Goal: Obtain resource: Download file/media

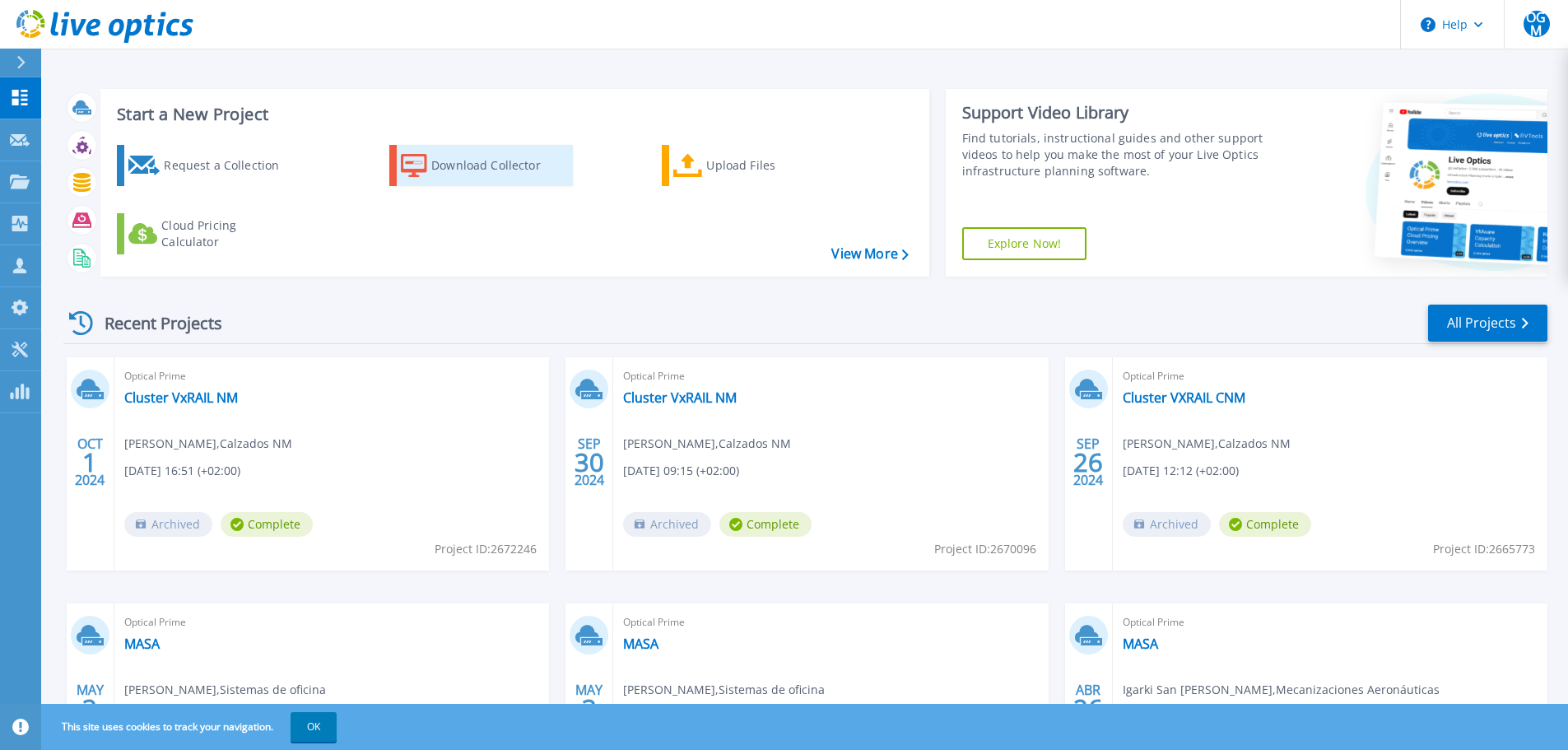
click at [475, 173] on div "Download Collector" at bounding box center [497, 165] width 131 height 33
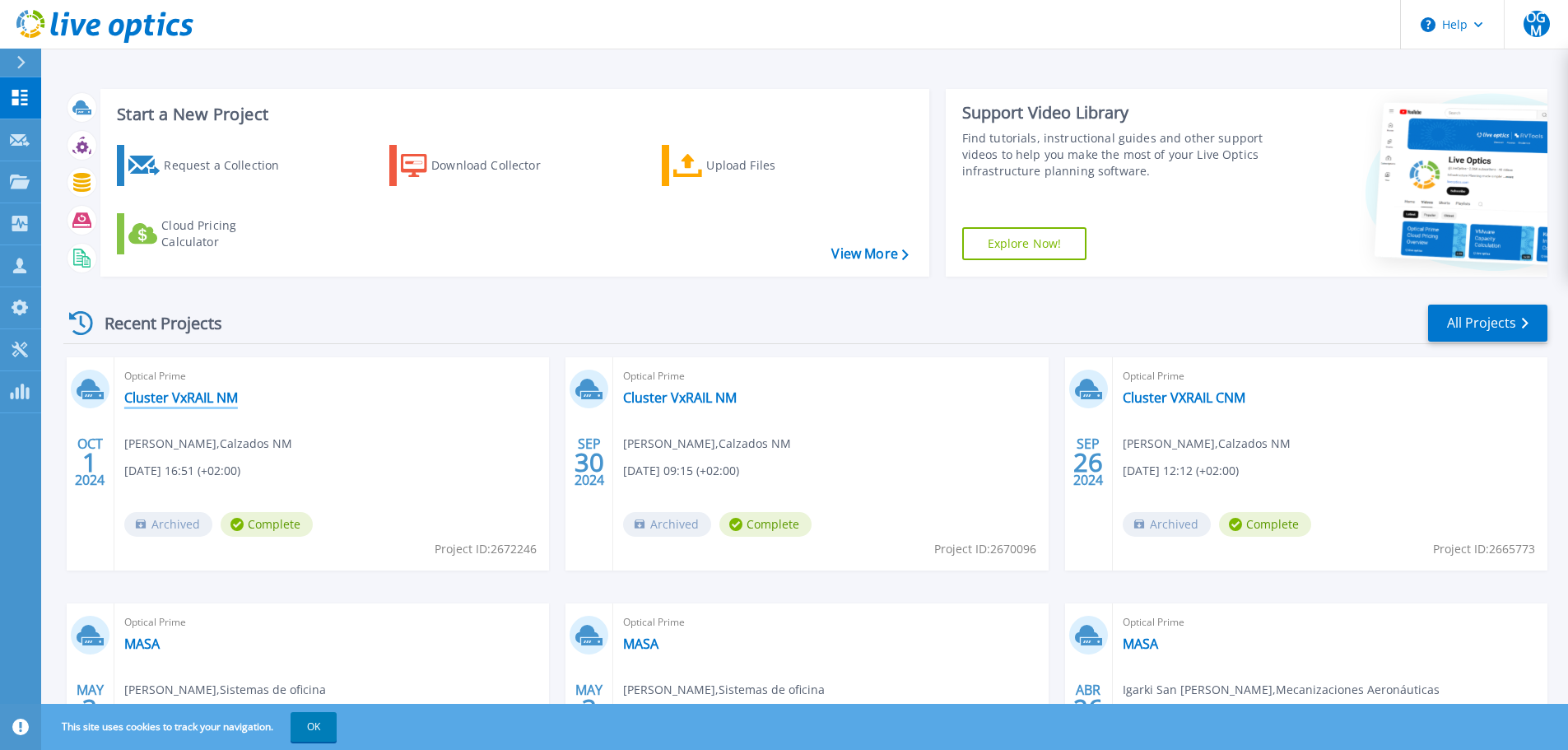
click at [186, 396] on link "Cluster VxRAIL NM" at bounding box center [181, 397] width 113 height 16
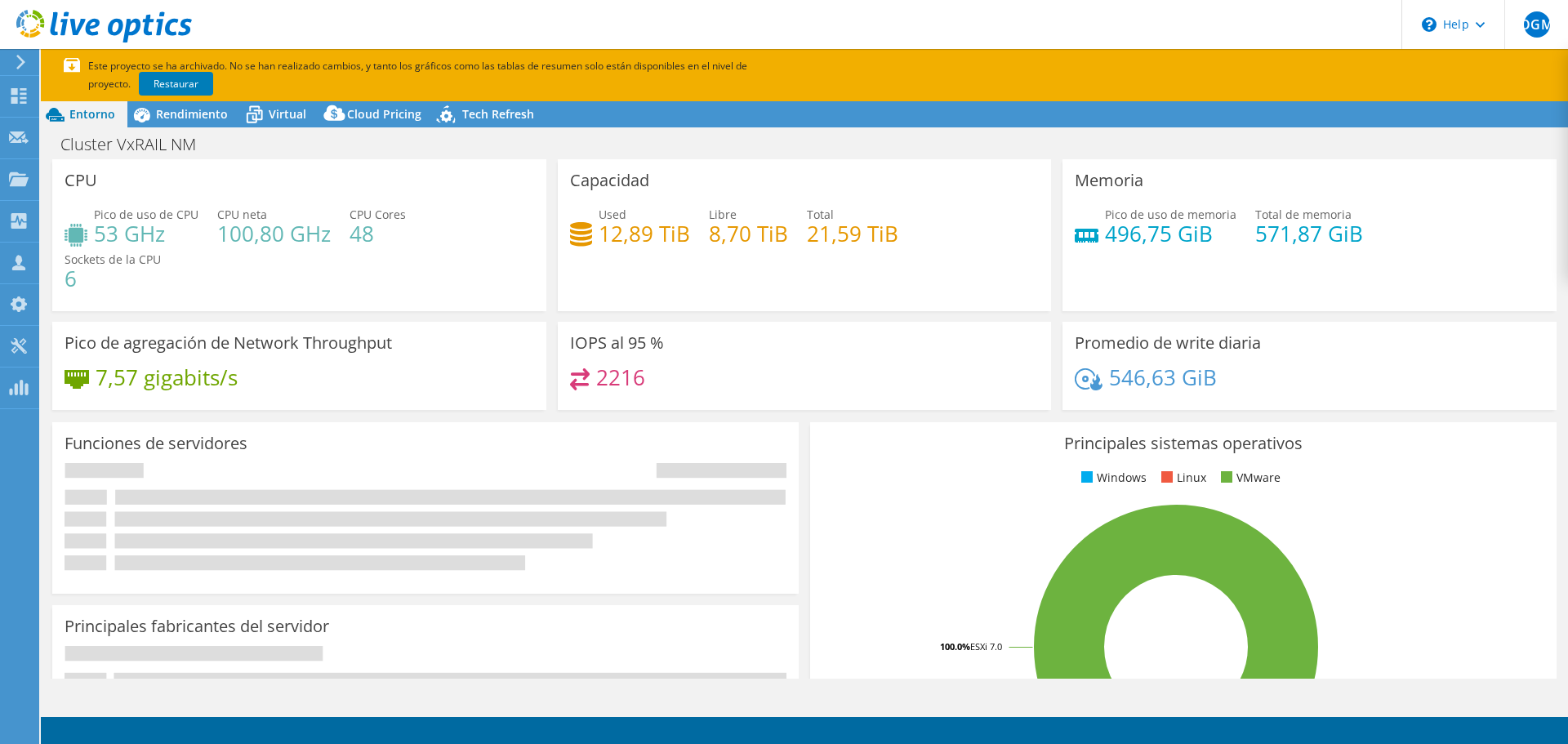
select select "EUFrankfurt"
select select "EUR"
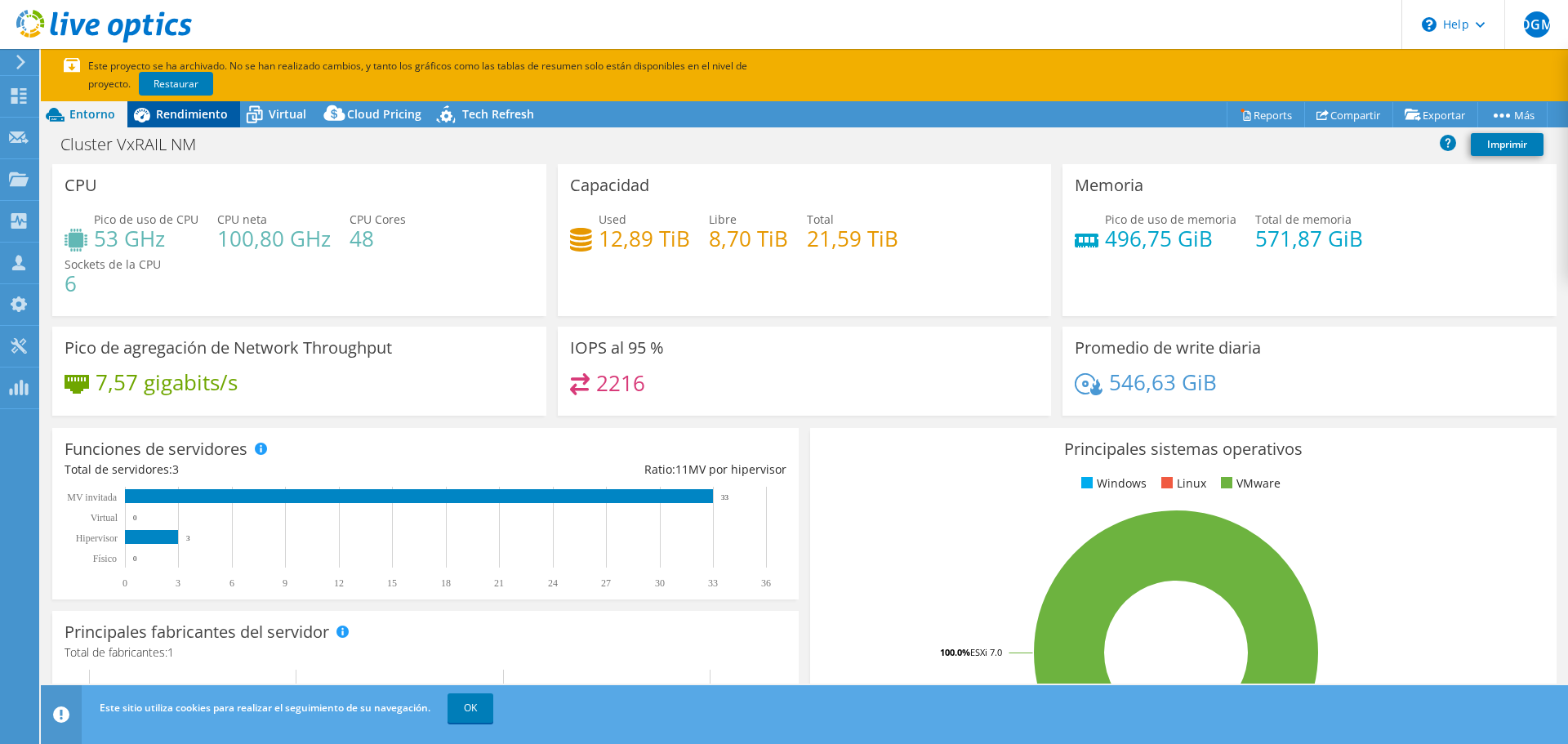
click at [179, 114] on span "Rendimiento" at bounding box center [192, 114] width 72 height 15
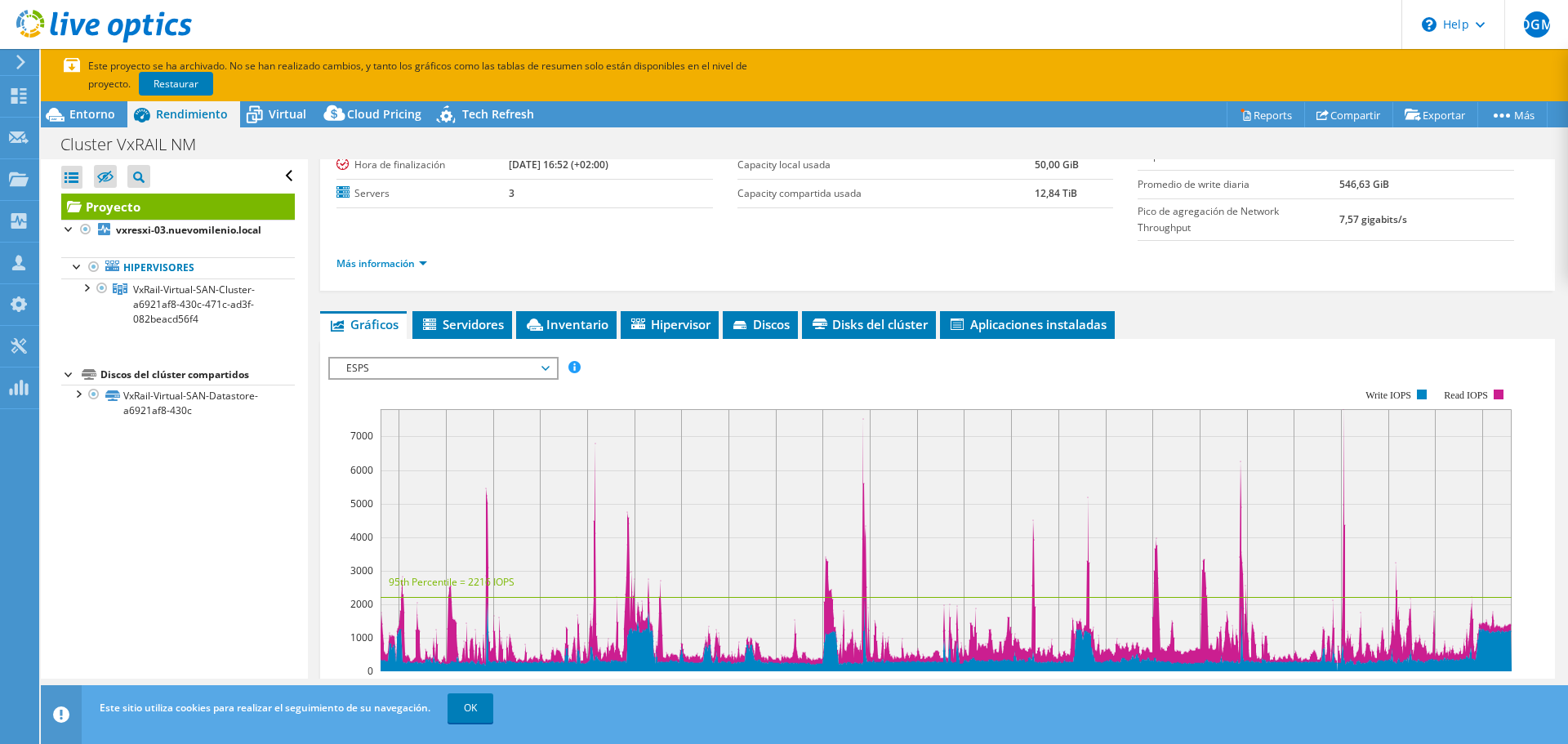
scroll to position [51, 0]
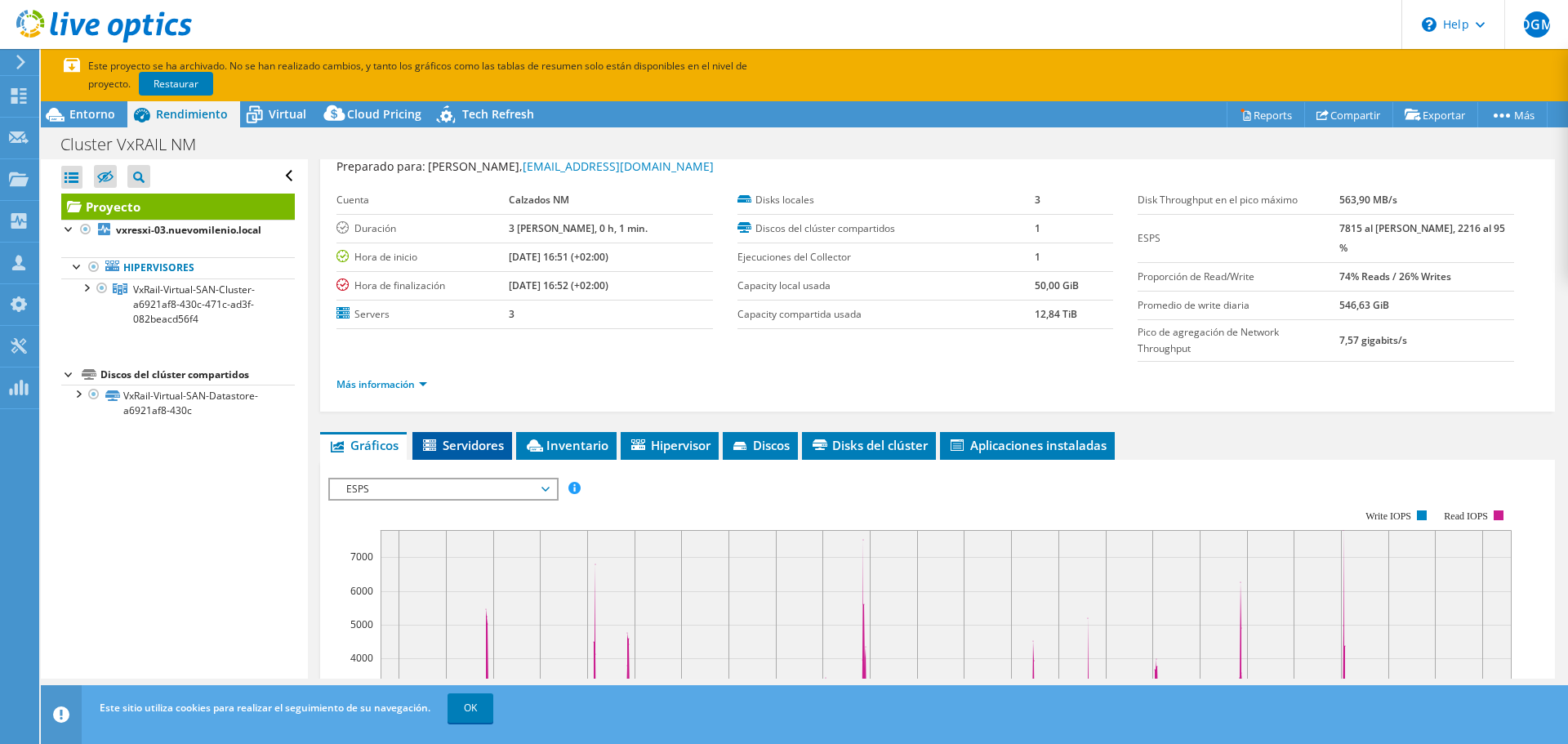
click at [490, 437] on span "Servidores" at bounding box center [462, 445] width 83 height 16
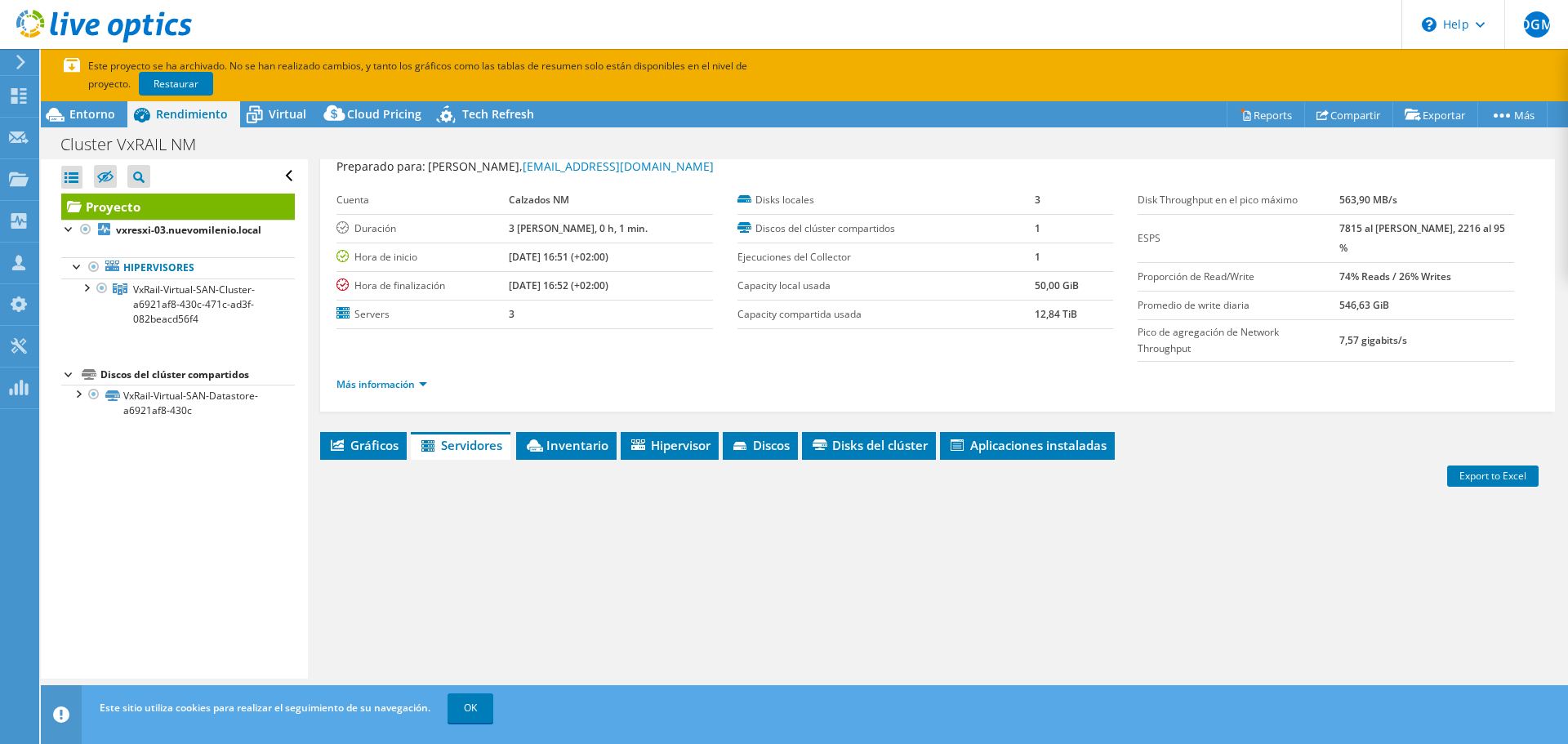
scroll to position [208, 0]
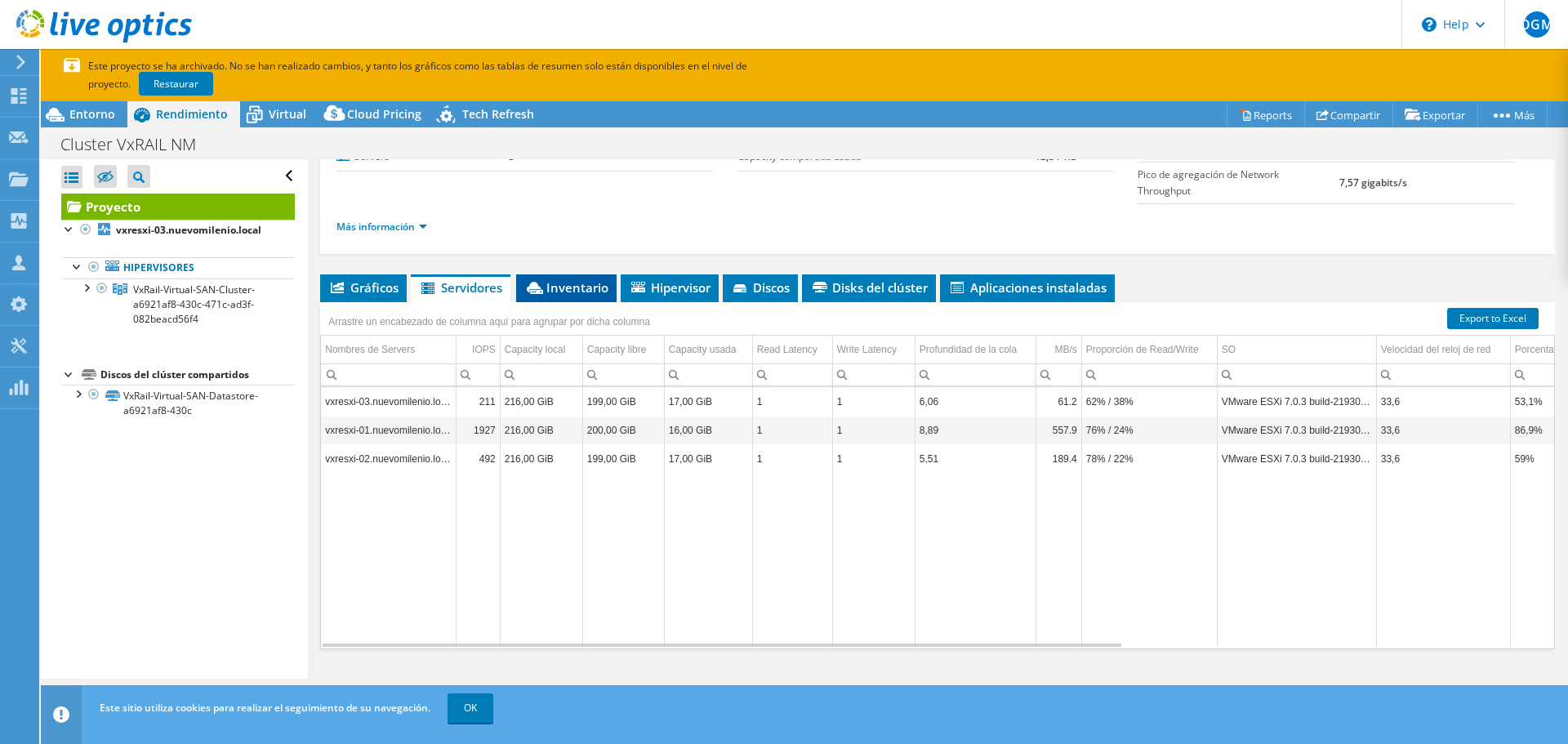
click at [585, 279] on span "Inventario" at bounding box center [567, 287] width 84 height 16
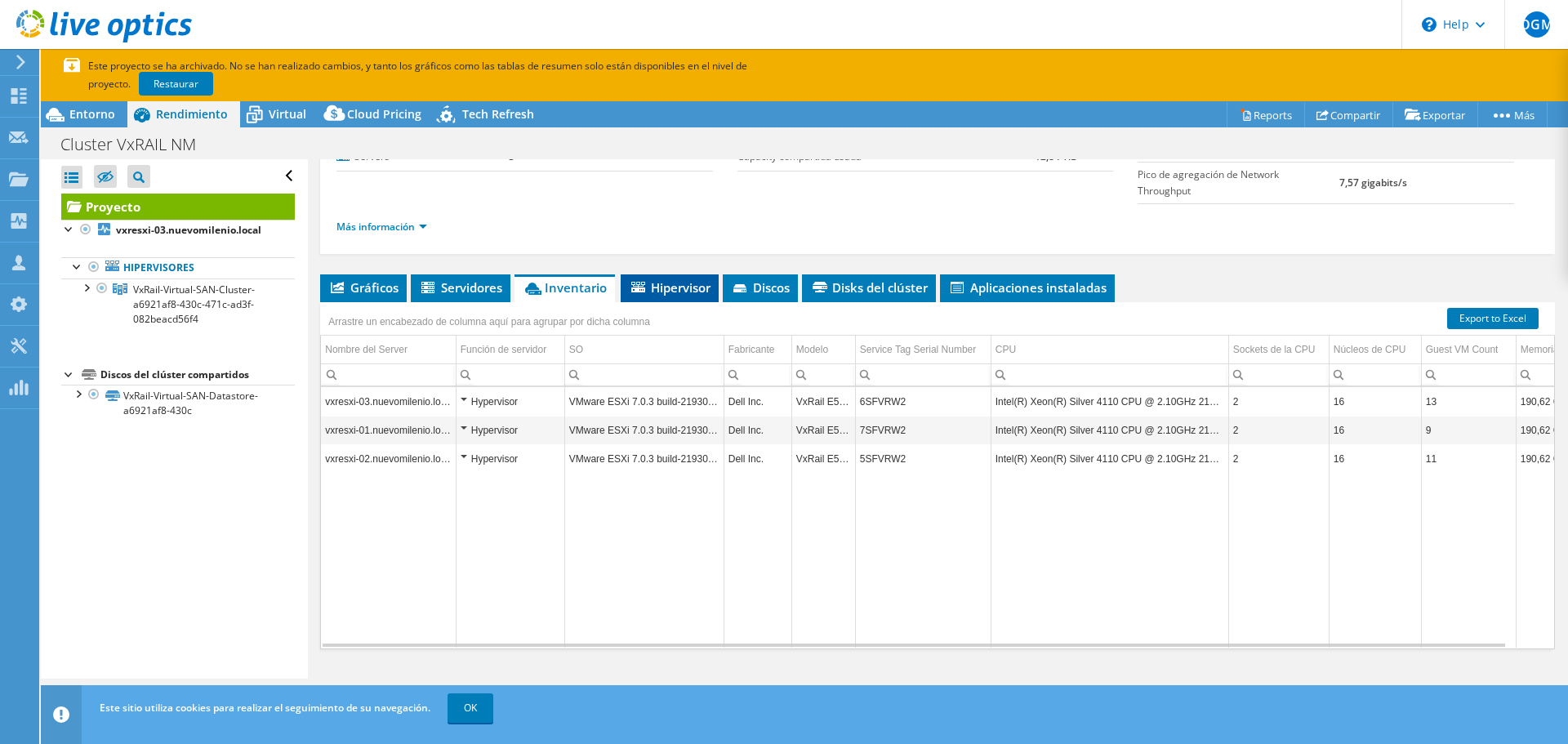
click at [686, 279] on span "Hipervisor" at bounding box center [669, 287] width 81 height 16
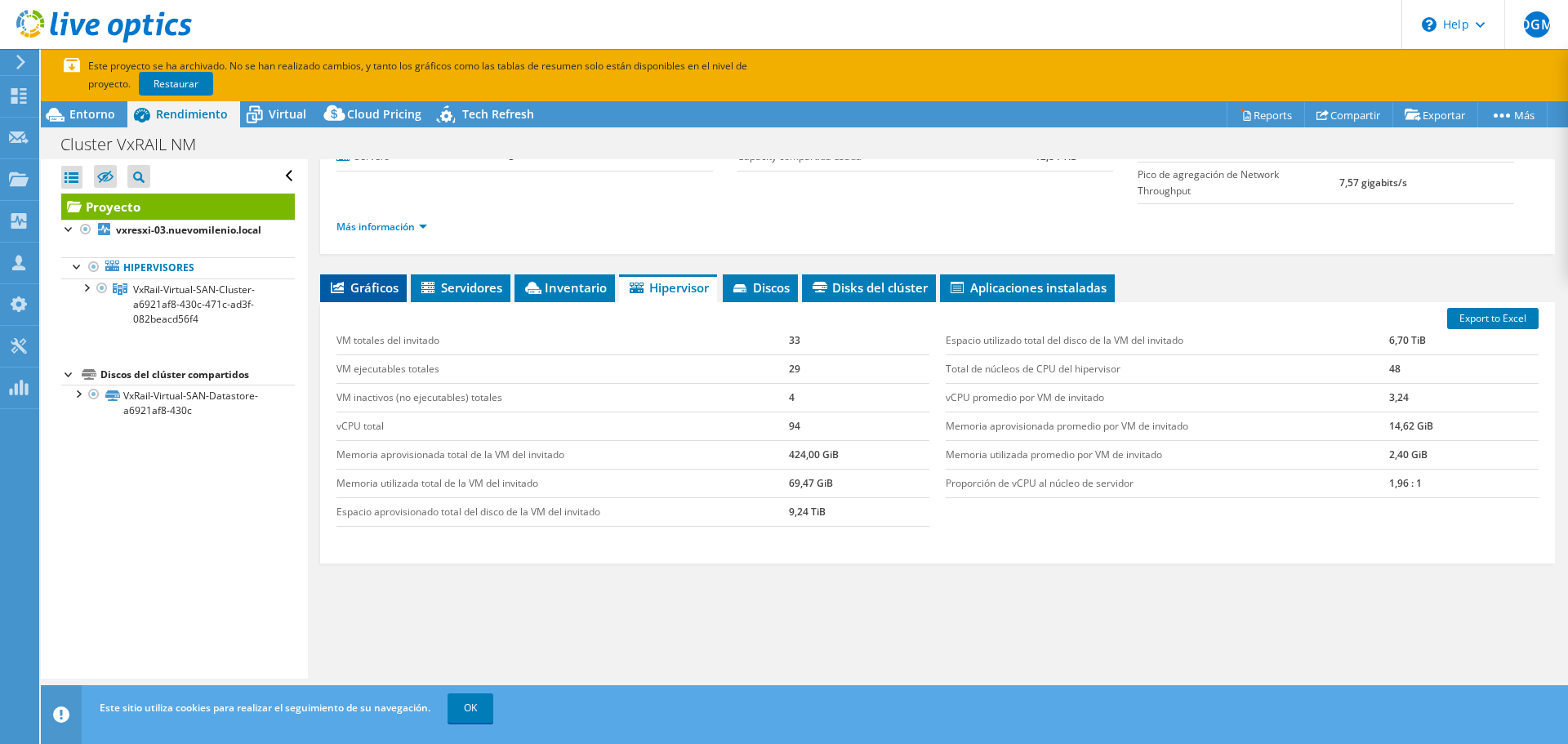
click at [380, 279] on span "Gráficos" at bounding box center [363, 287] width 70 height 16
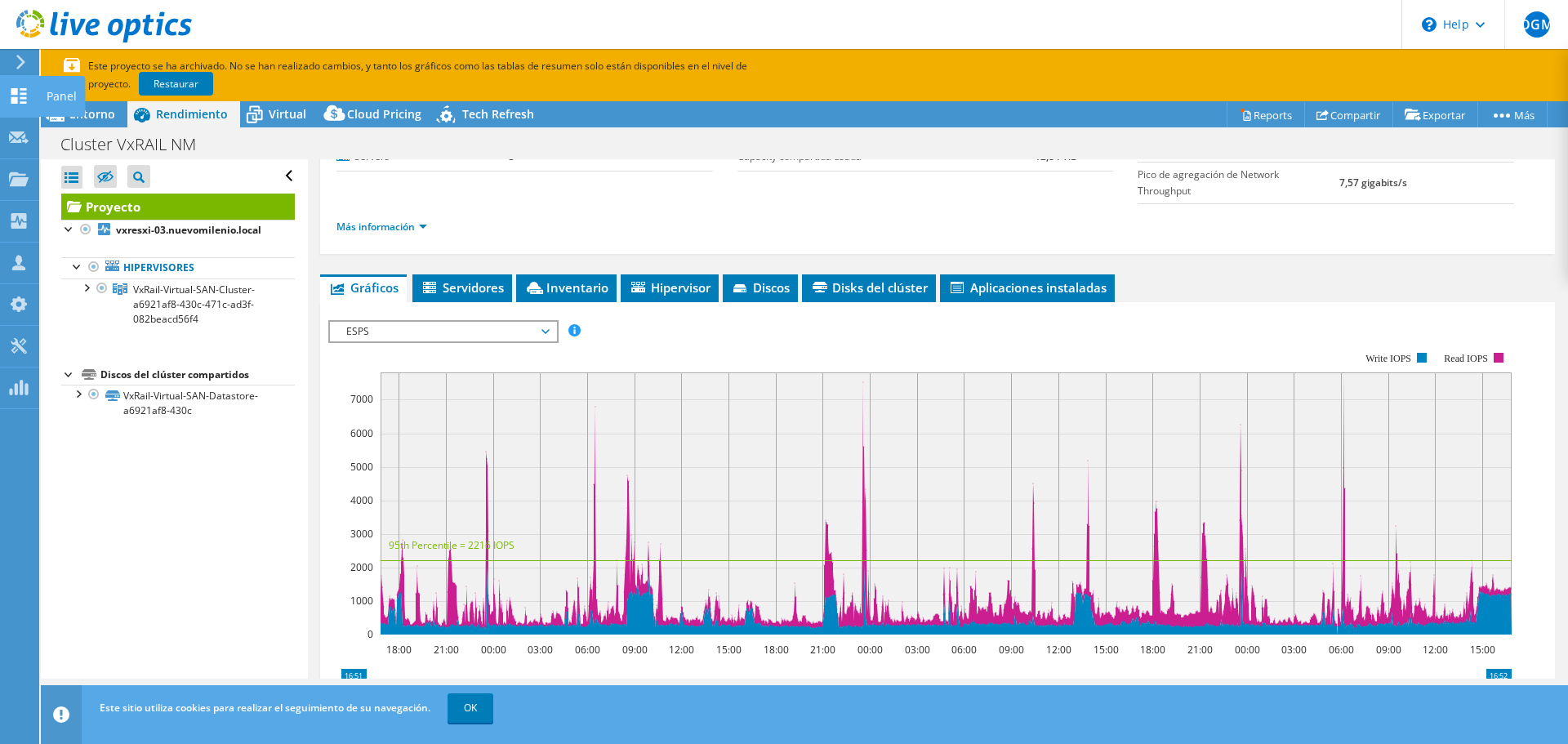
click at [12, 91] on use at bounding box center [19, 96] width 15 height 15
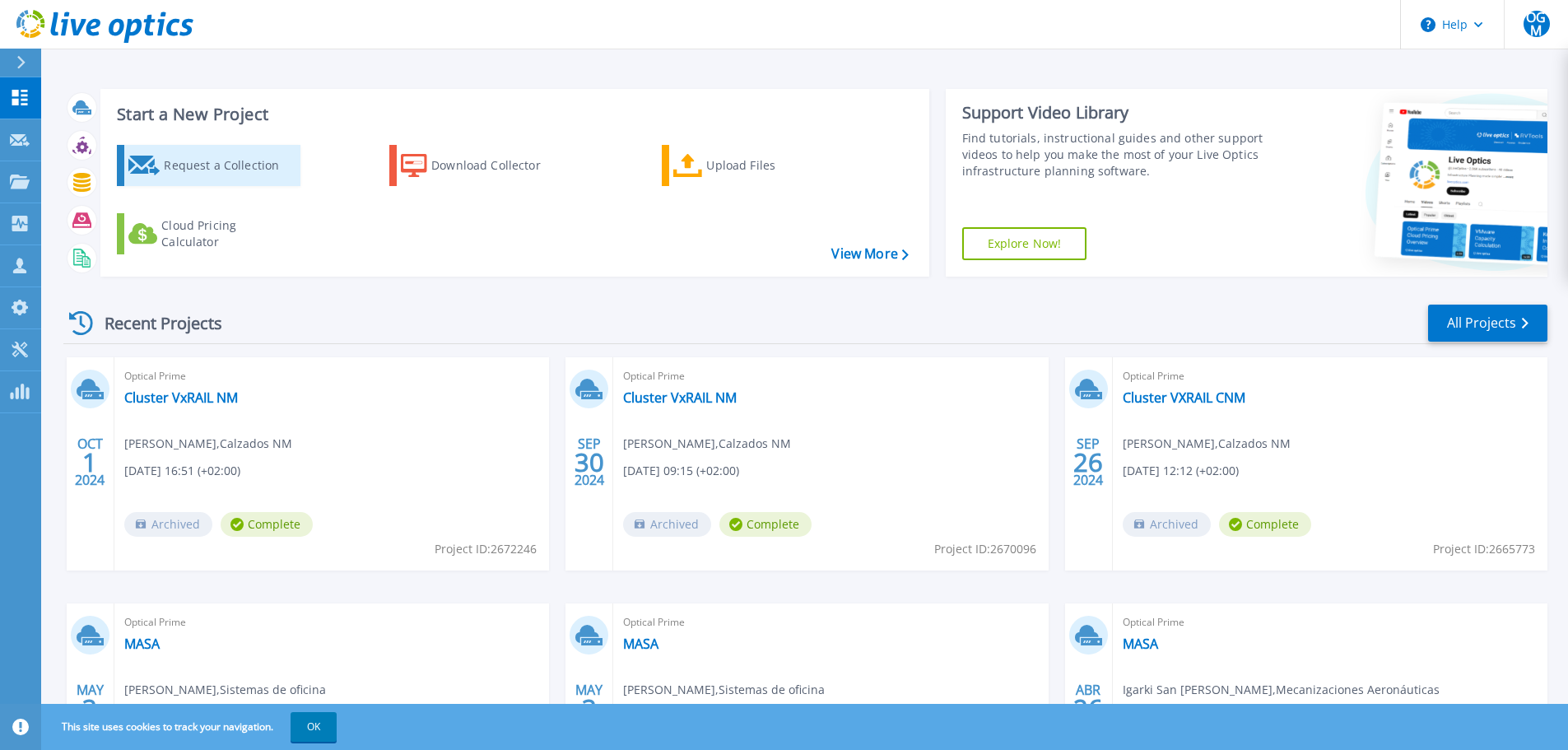
click at [244, 161] on div "Request a Collection" at bounding box center [230, 165] width 131 height 33
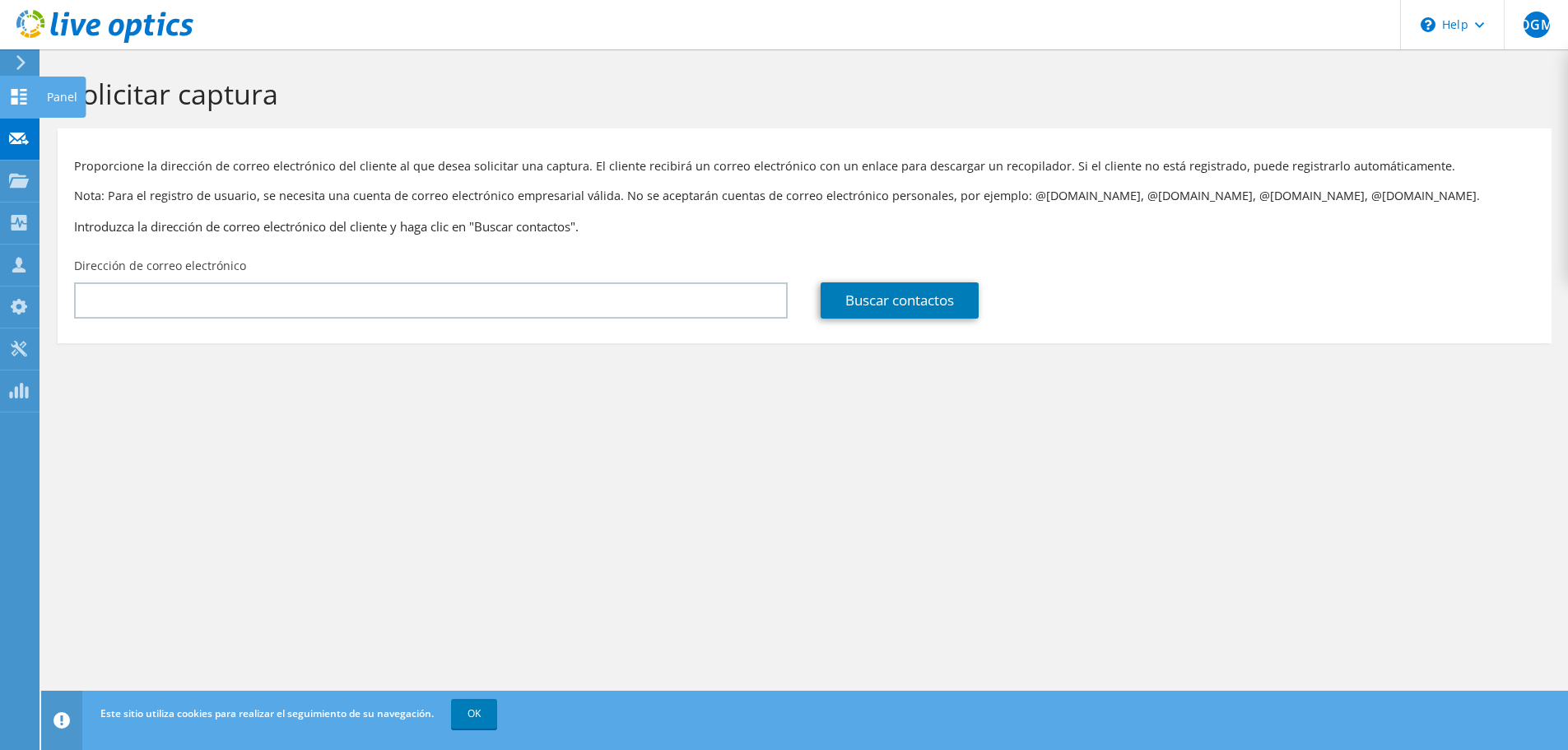
click at [27, 96] on icon at bounding box center [18, 97] width 20 height 16
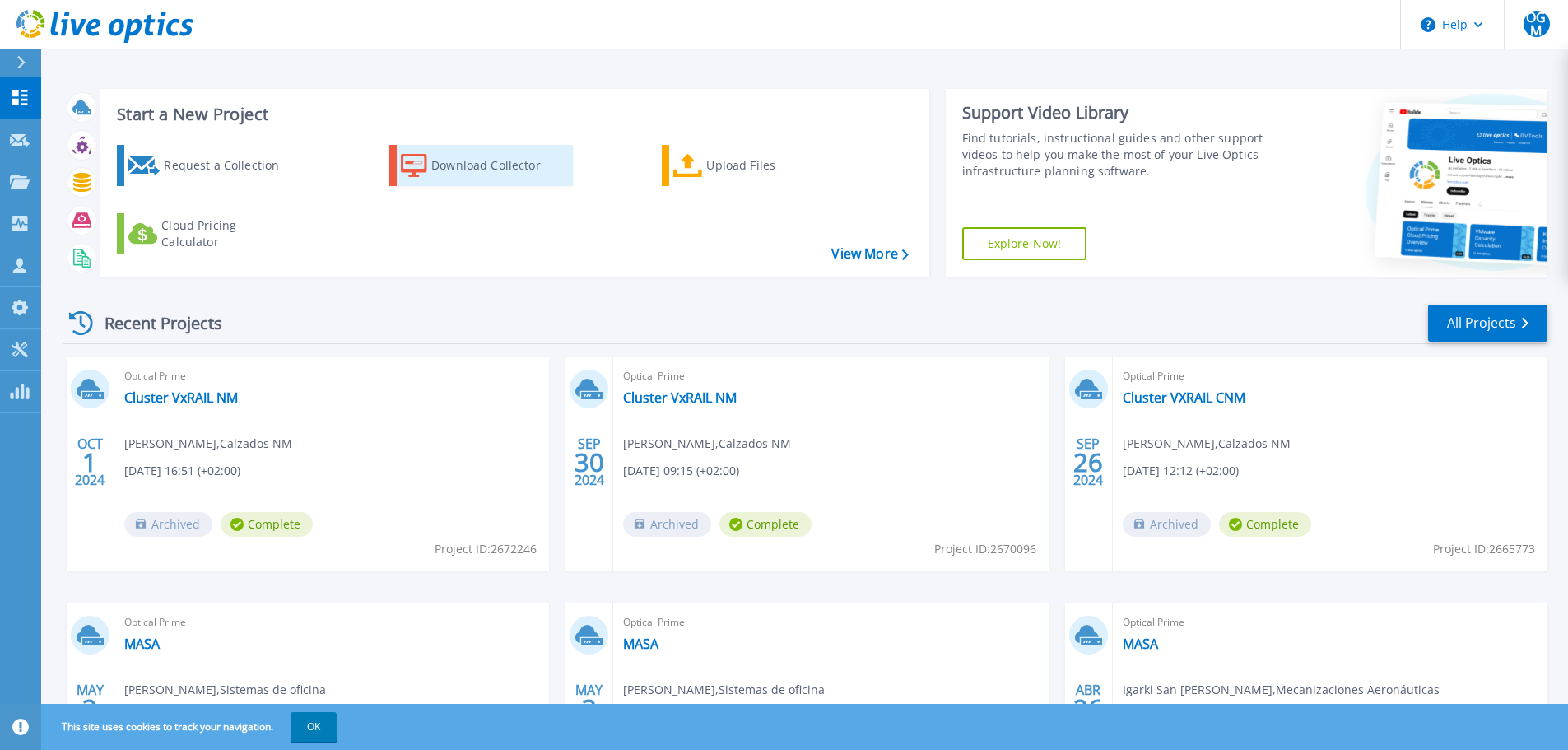
click at [470, 166] on div "Download Collector" at bounding box center [497, 165] width 131 height 33
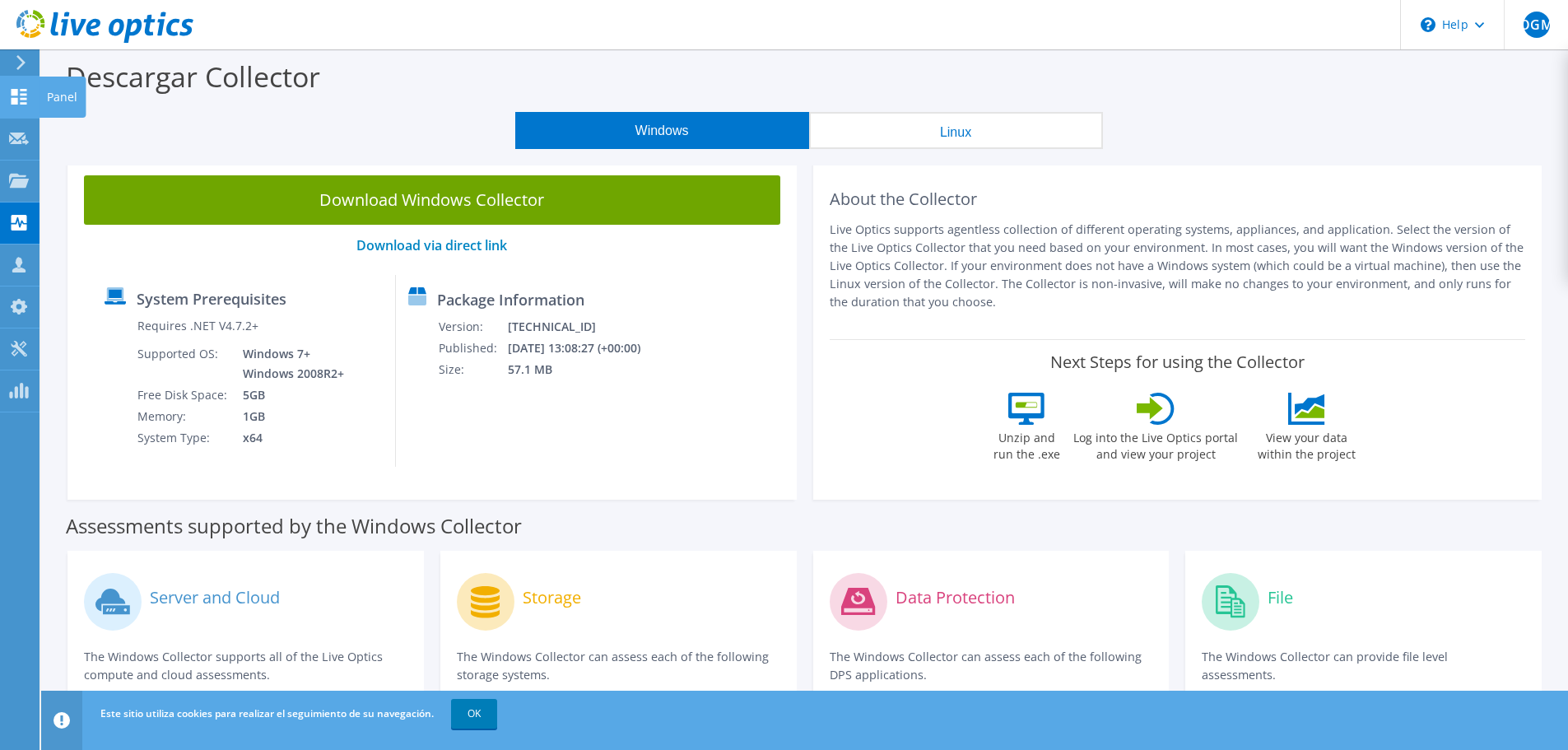
click at [26, 98] on use at bounding box center [19, 97] width 16 height 16
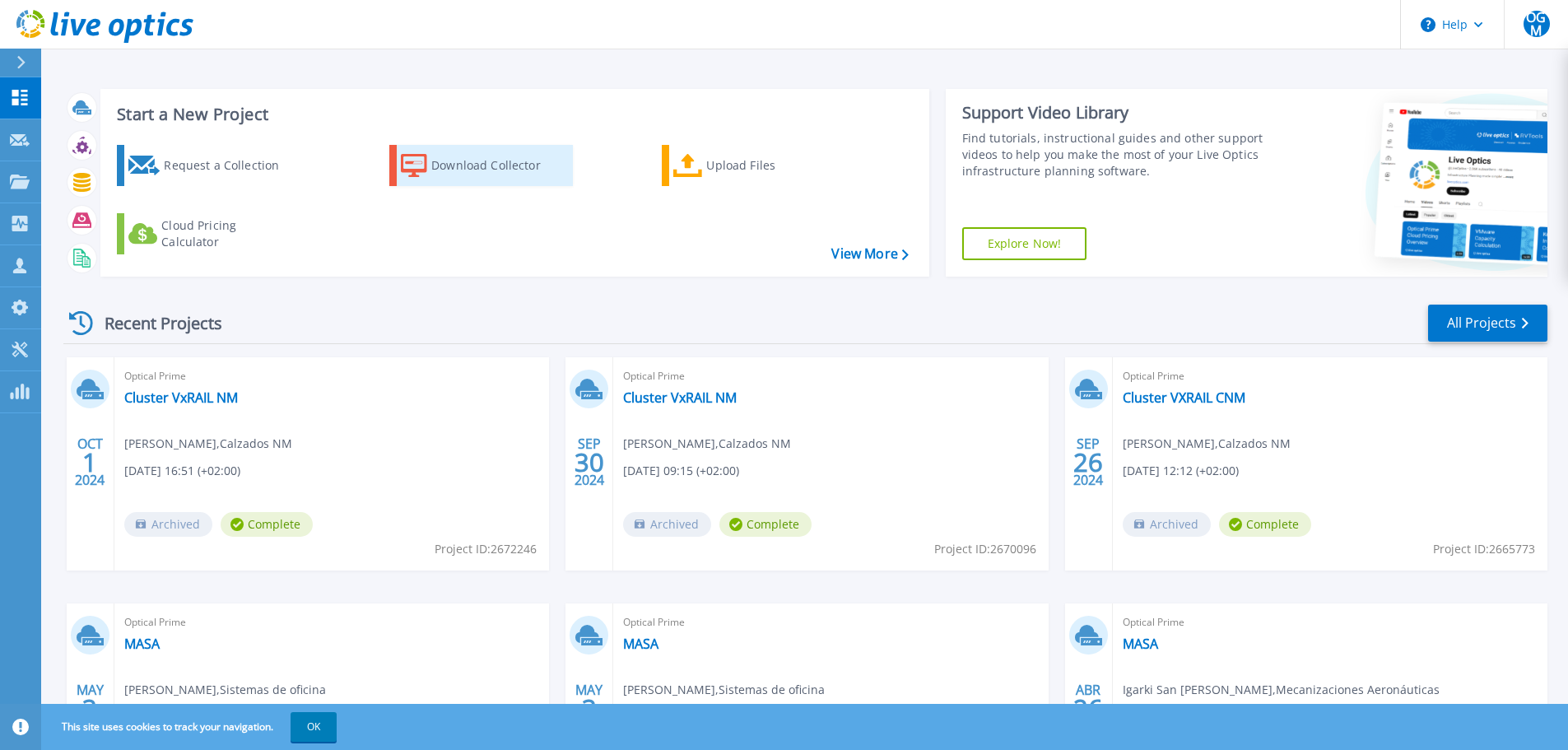
click at [465, 164] on div "Download Collector" at bounding box center [497, 165] width 131 height 33
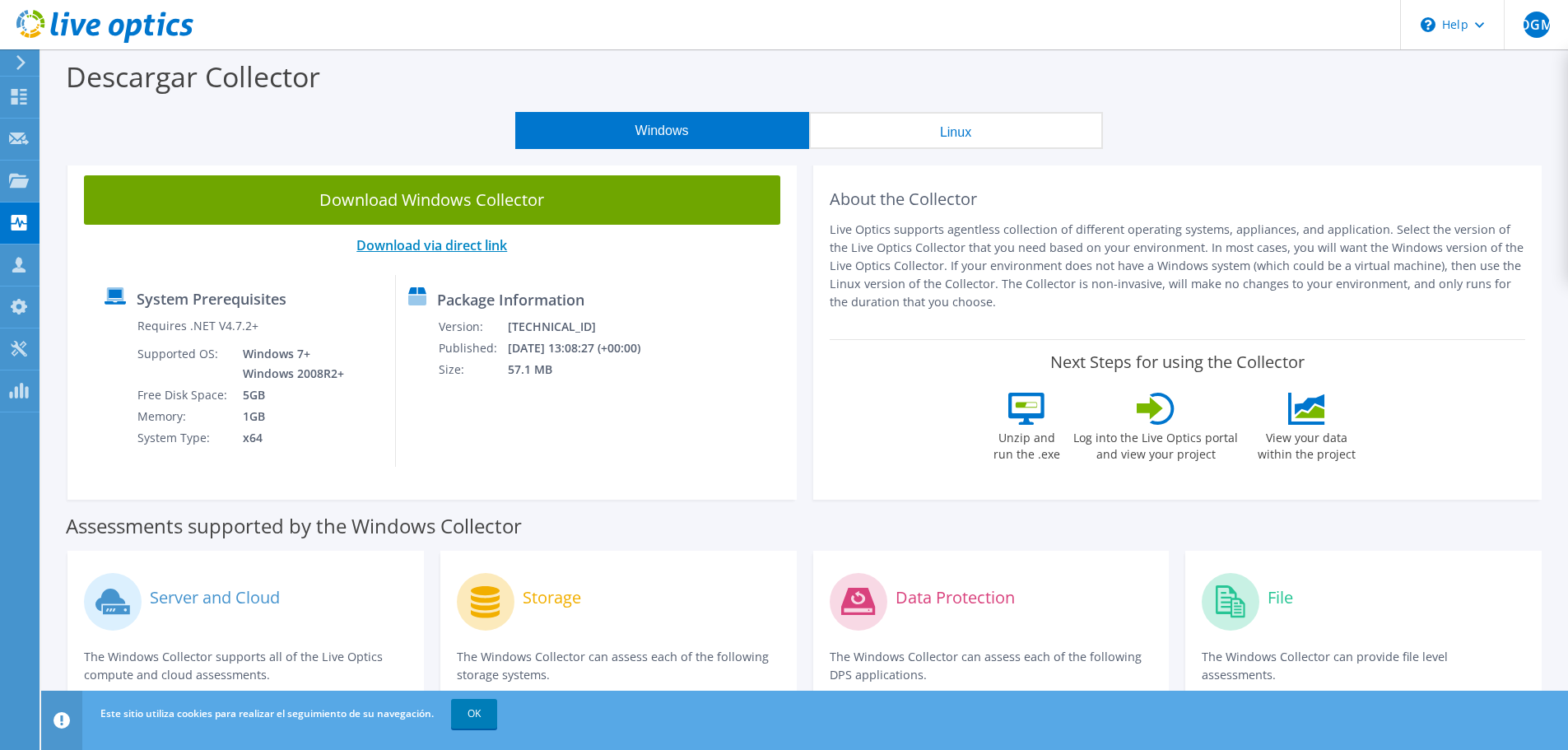
click at [466, 247] on link "Download via direct link" at bounding box center [431, 245] width 150 height 18
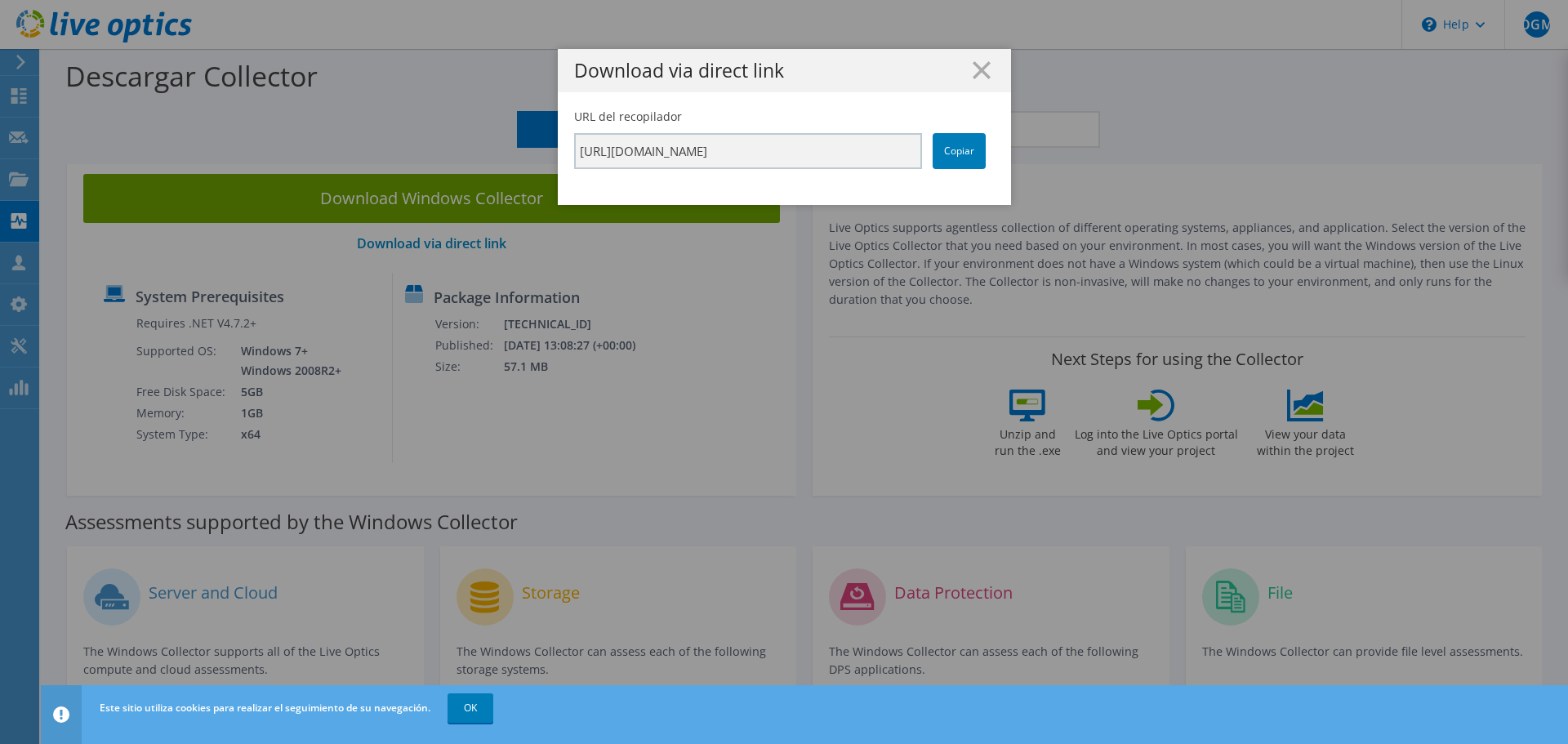
click at [986, 70] on h1 "Download via direct link" at bounding box center [784, 70] width 421 height 19
click at [963, 152] on link "Copiar" at bounding box center [959, 151] width 53 height 36
click at [979, 67] on line at bounding box center [981, 69] width 16 height 16
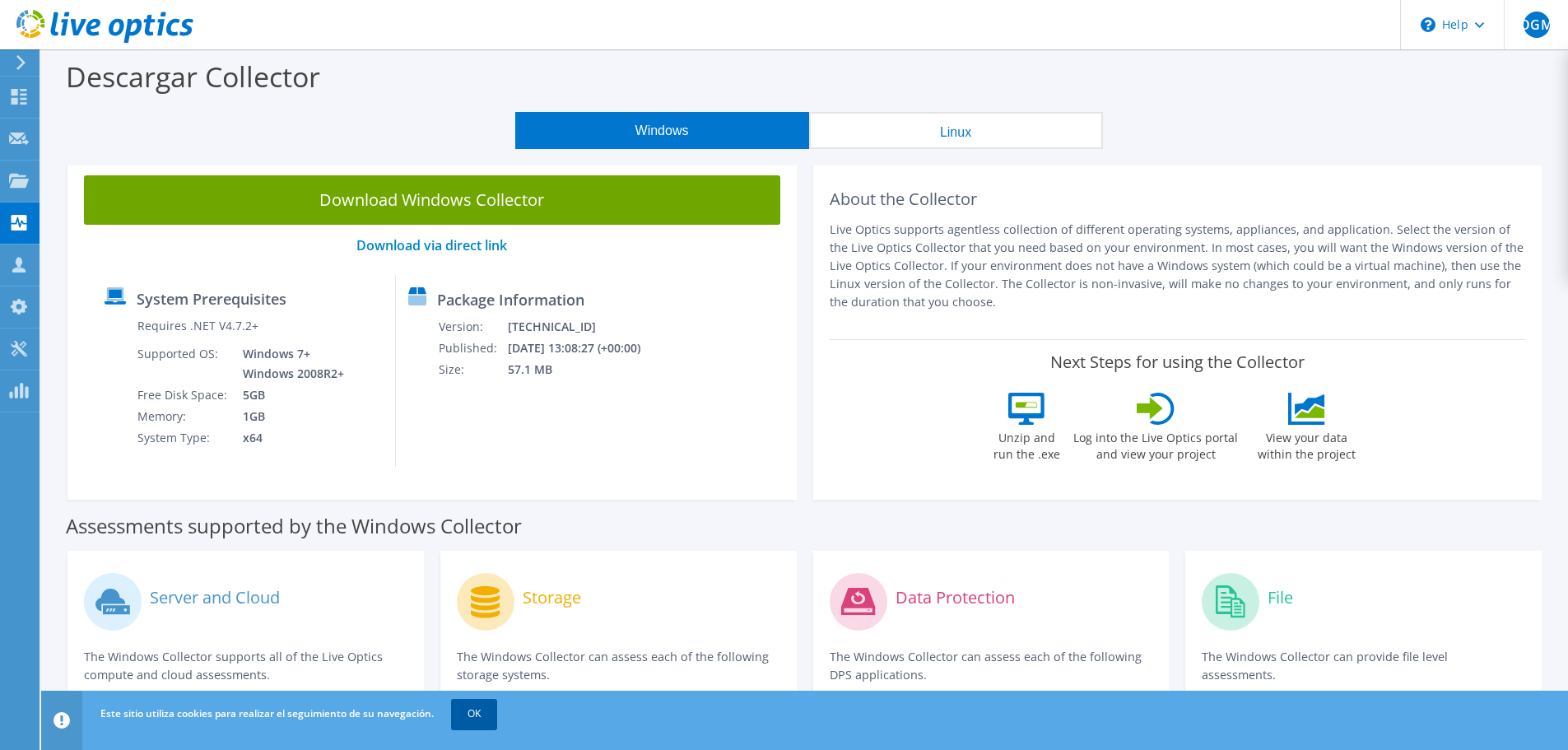
click at [477, 715] on link "OK" at bounding box center [473, 714] width 46 height 29
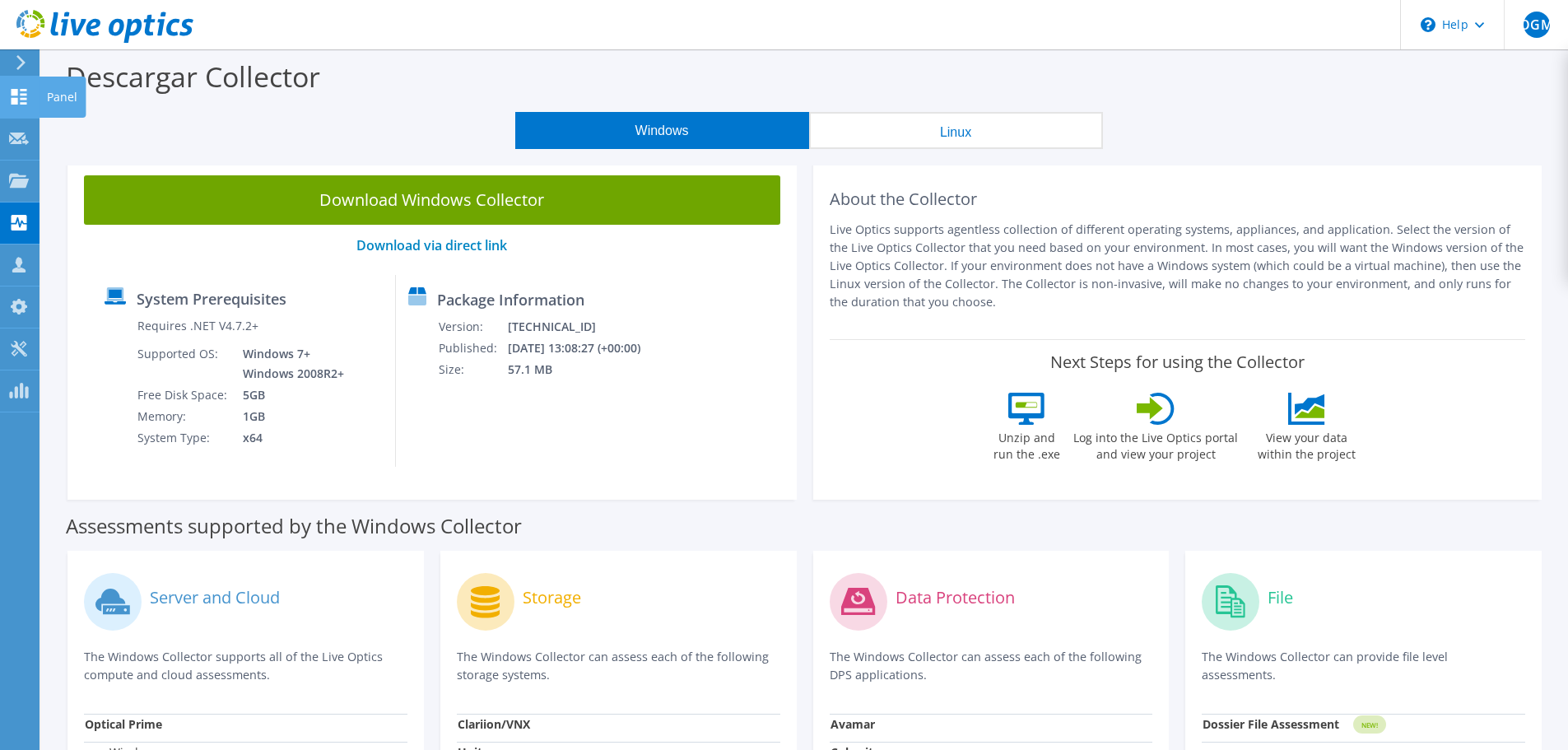
click at [21, 96] on icon at bounding box center [18, 97] width 20 height 16
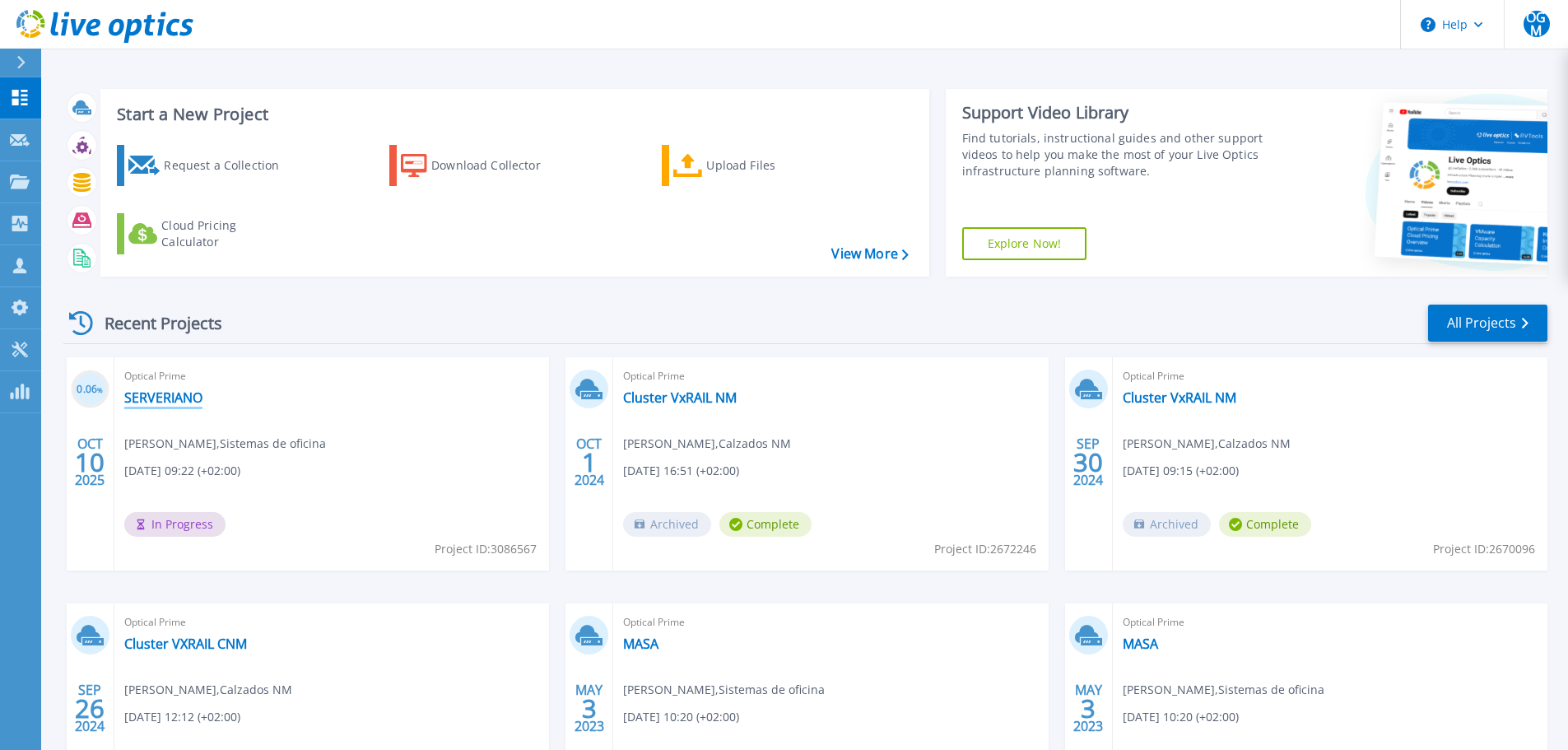
click at [165, 395] on link "SERVERIANO" at bounding box center [163, 397] width 78 height 16
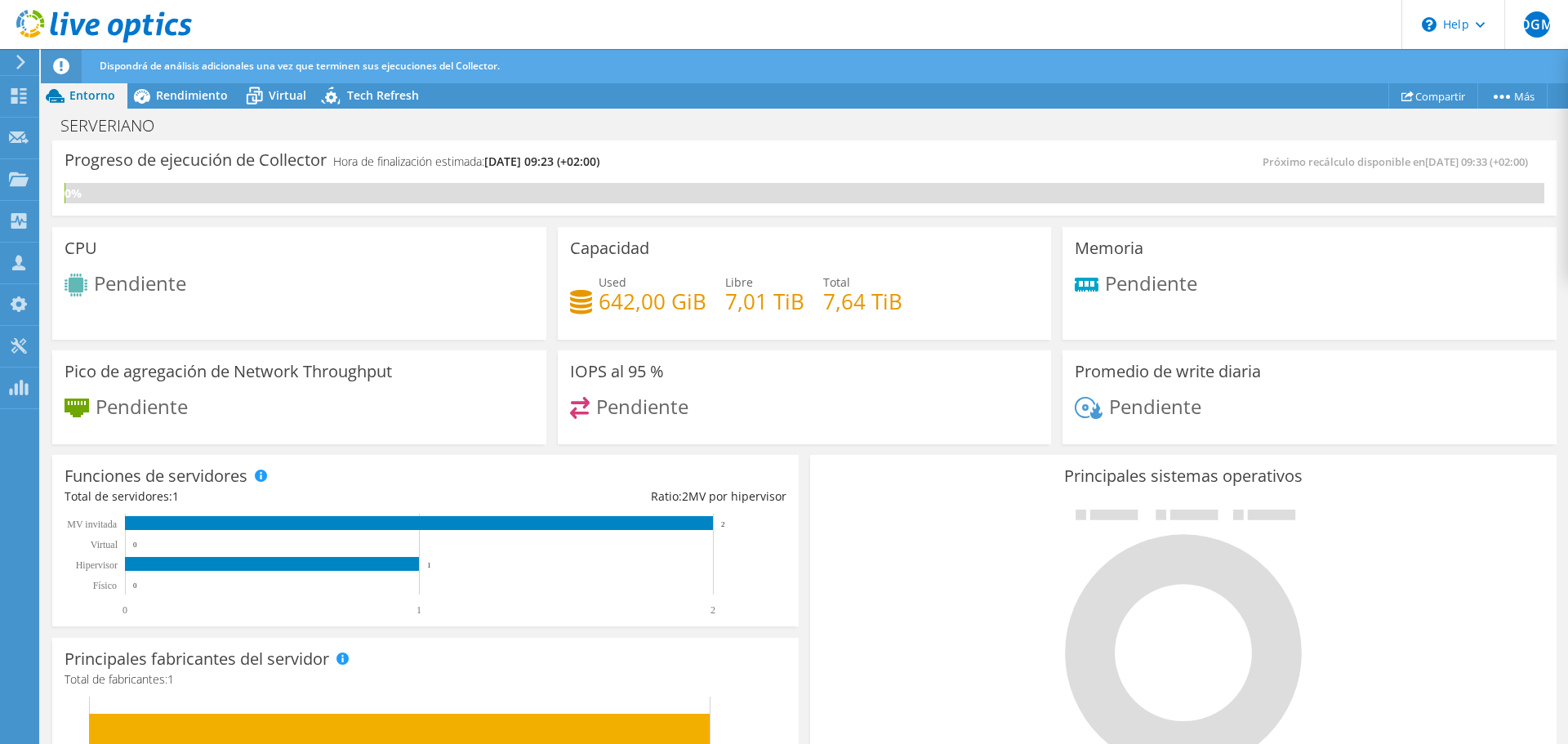
scroll to position [164, 0]
click at [191, 93] on span "Rendimiento" at bounding box center [192, 95] width 72 height 15
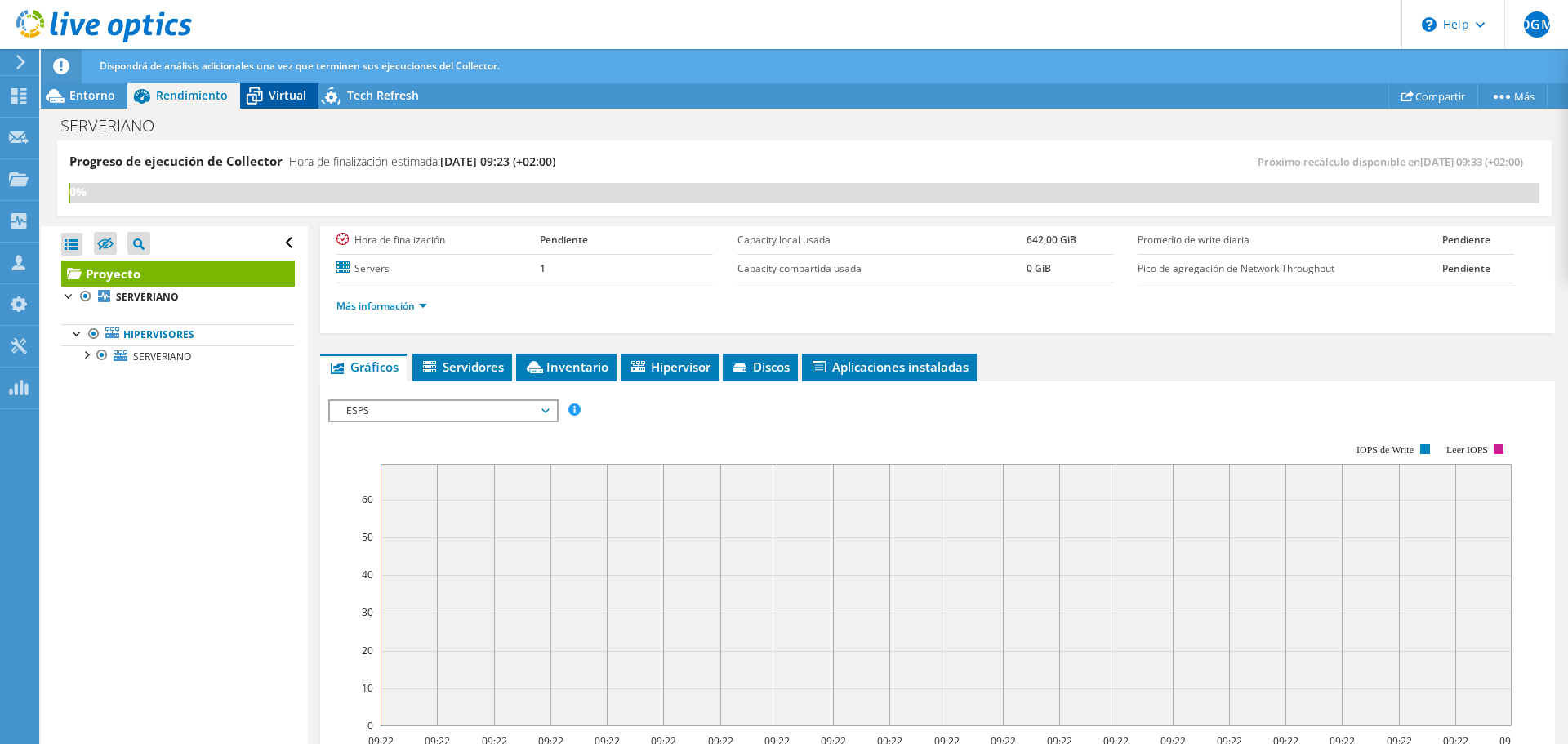
click at [249, 93] on icon at bounding box center [254, 95] width 28 height 28
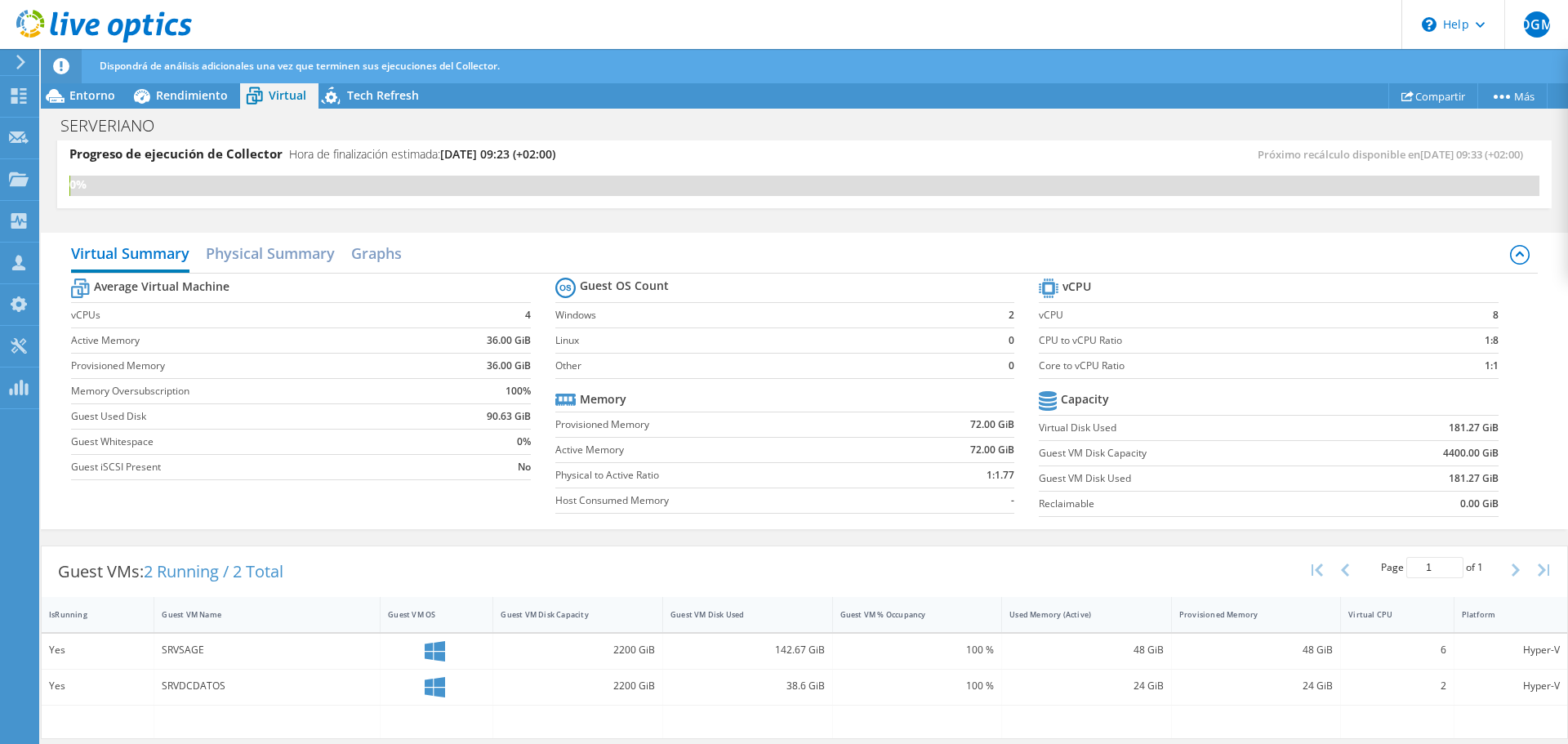
scroll to position [9, 0]
click at [102, 100] on span "Entorno" at bounding box center [92, 95] width 45 height 15
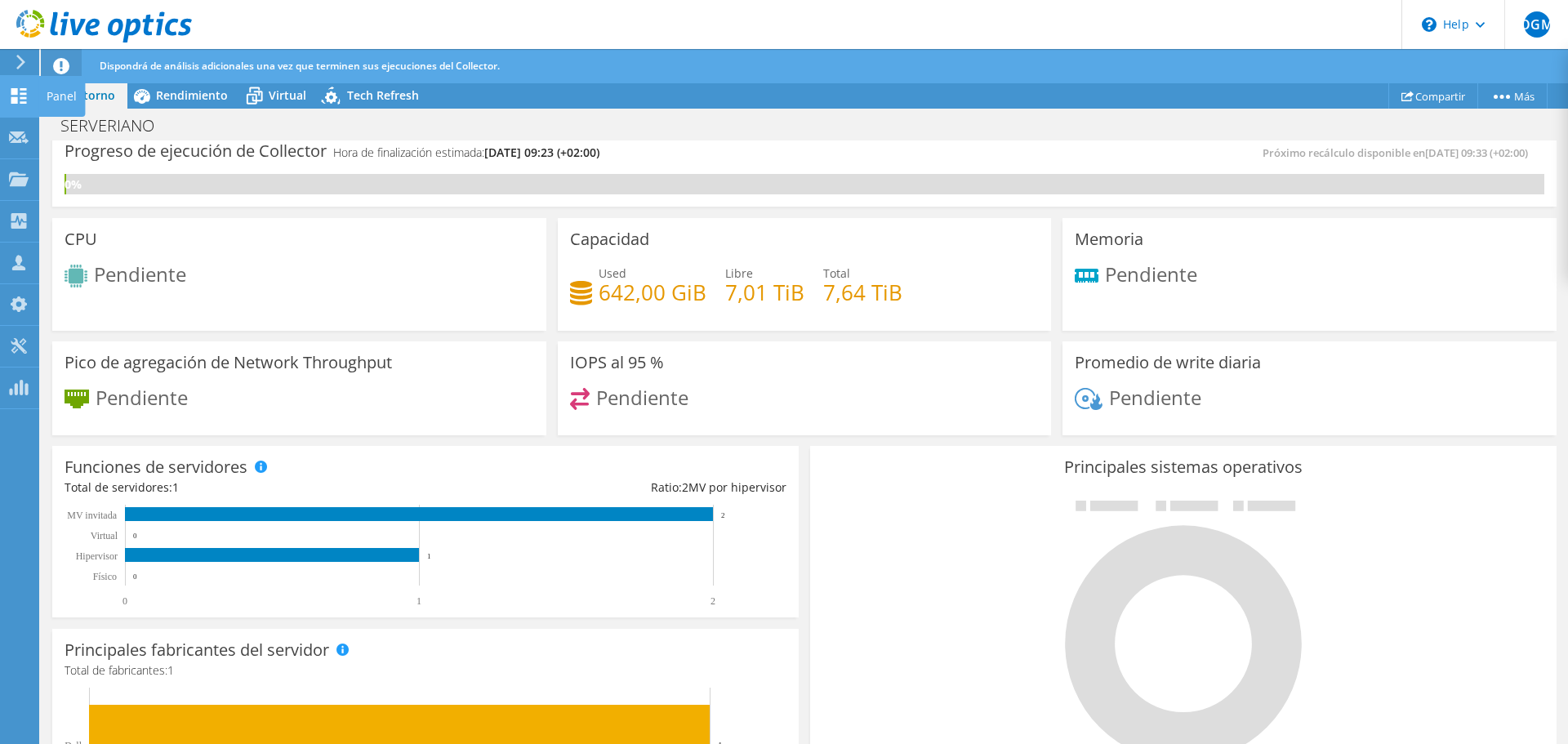
click at [22, 90] on use at bounding box center [19, 96] width 15 height 15
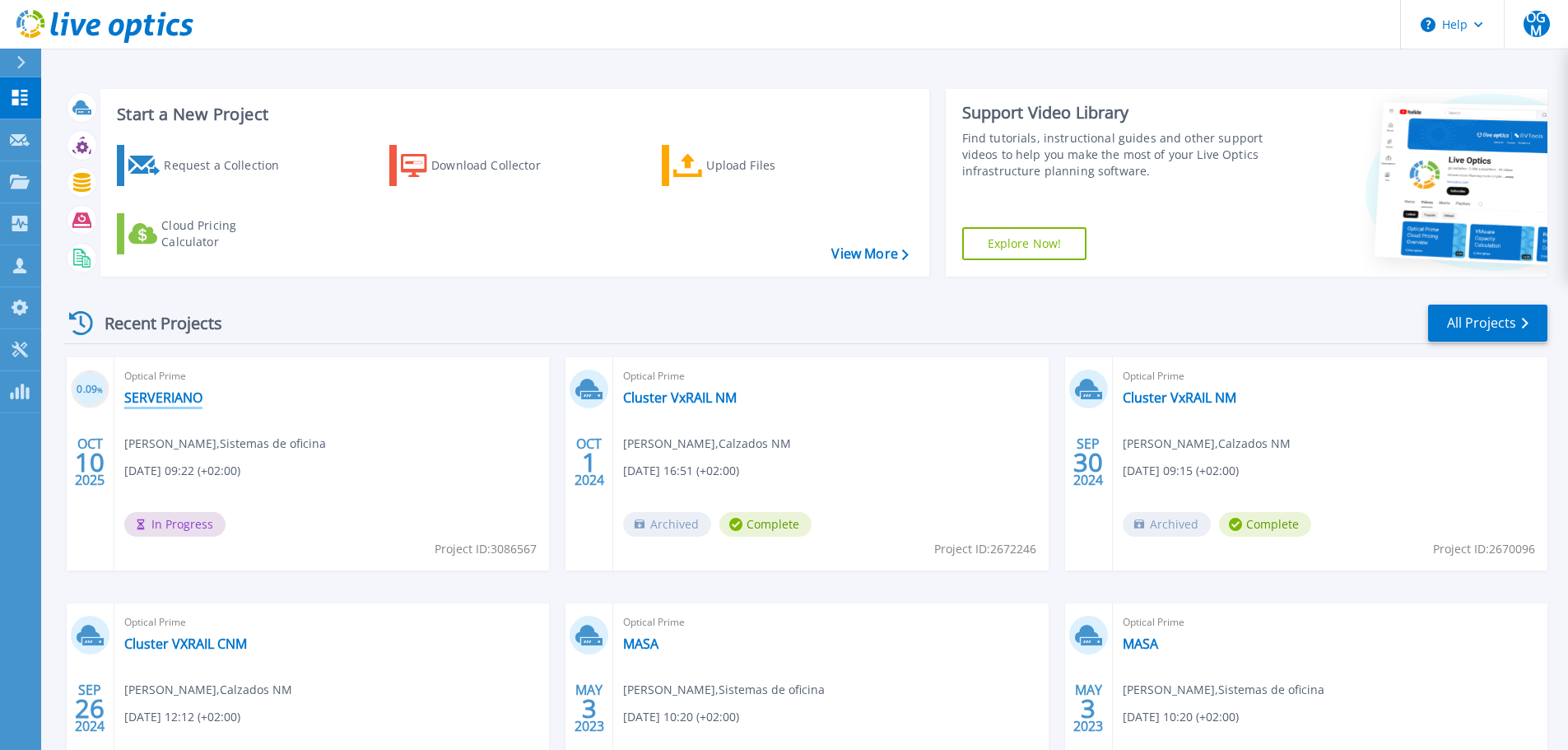
click at [164, 396] on link "SERVERIANO" at bounding box center [163, 397] width 78 height 16
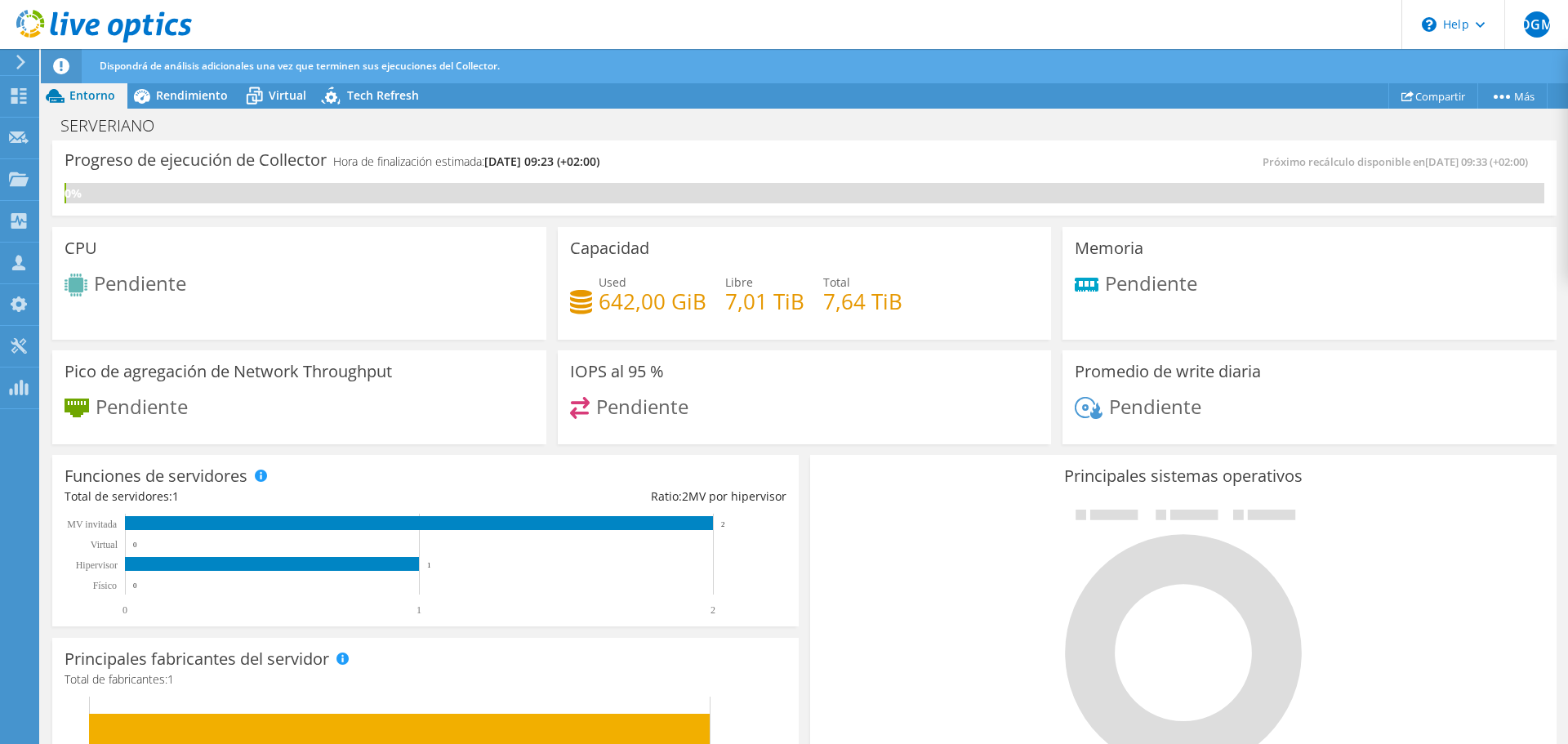
scroll to position [245, 0]
click at [184, 102] on span "Rendimiento" at bounding box center [192, 95] width 72 height 15
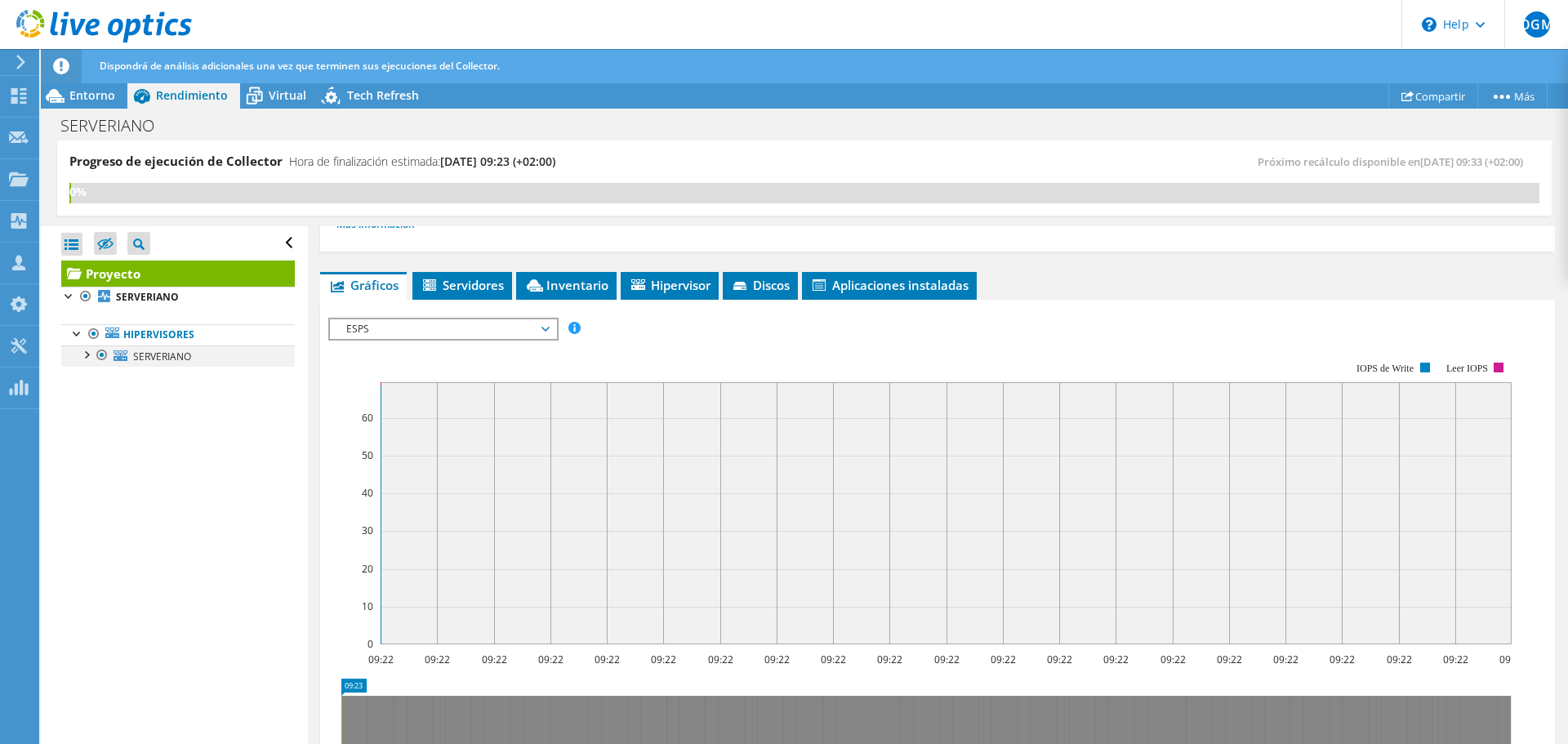
click at [87, 356] on div at bounding box center [85, 353] width 16 height 16
click at [93, 398] on div at bounding box center [93, 395] width 16 height 16
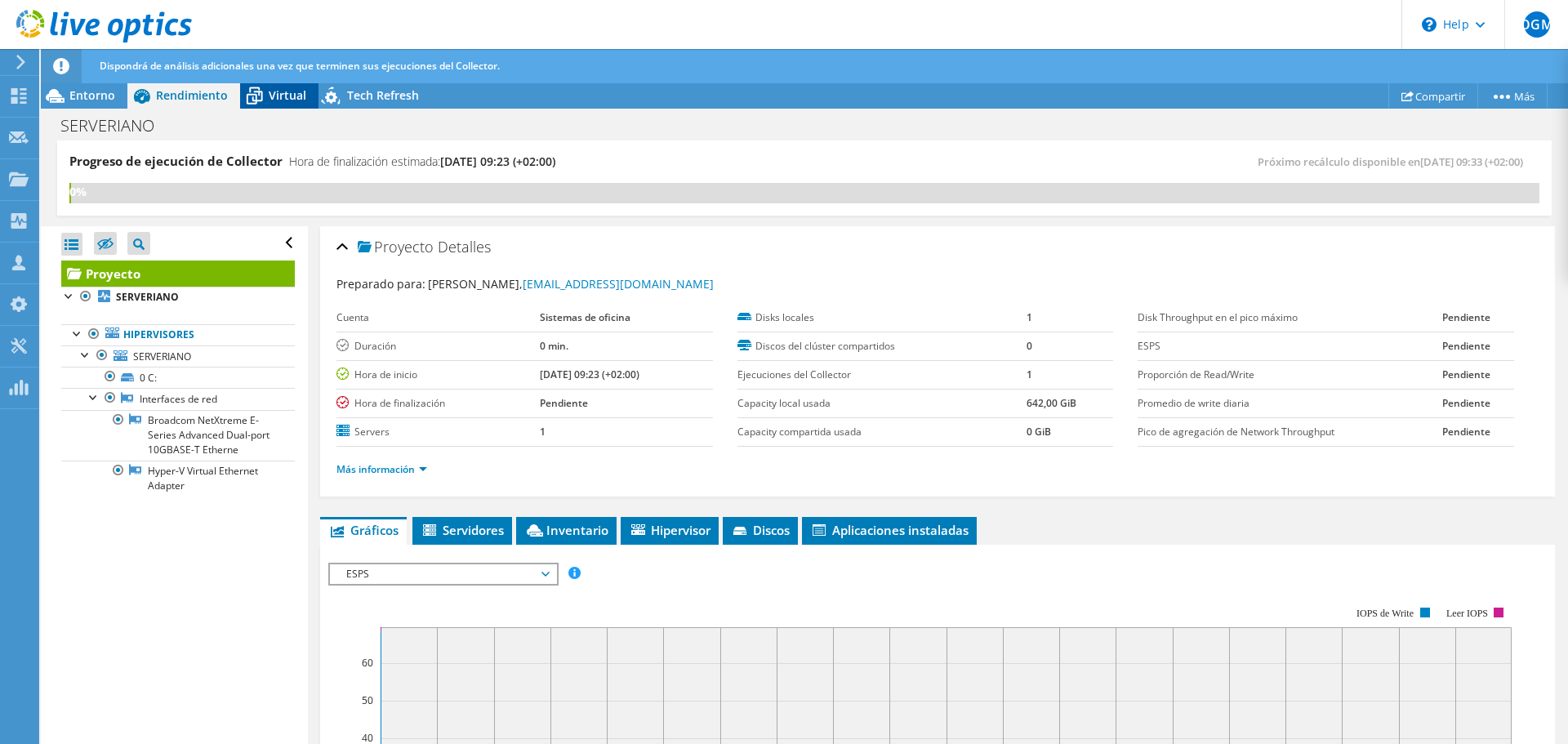
click at [278, 101] on span "Virtual" at bounding box center [287, 95] width 38 height 15
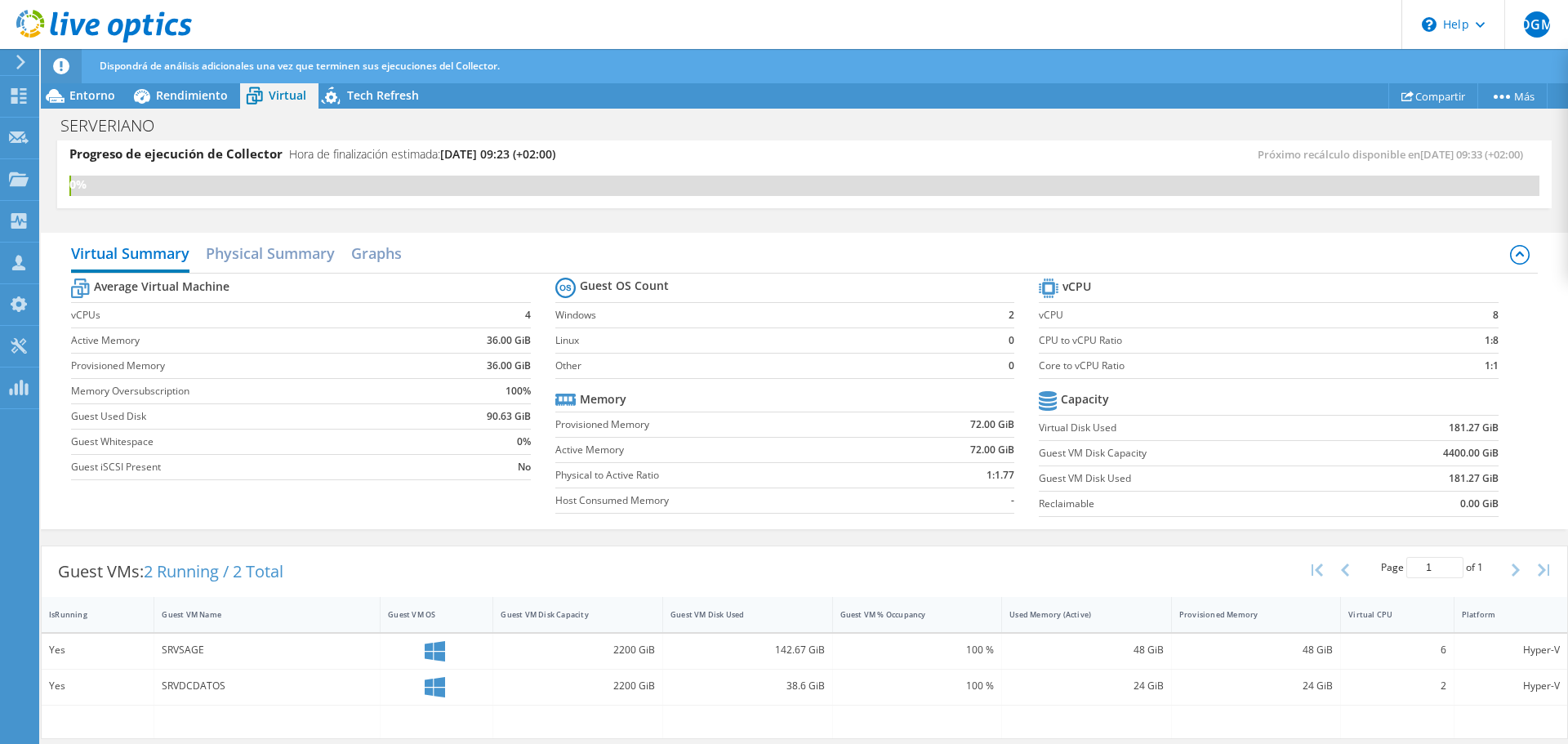
scroll to position [9, 0]
click at [400, 98] on span "Tech Refresh" at bounding box center [383, 95] width 72 height 15
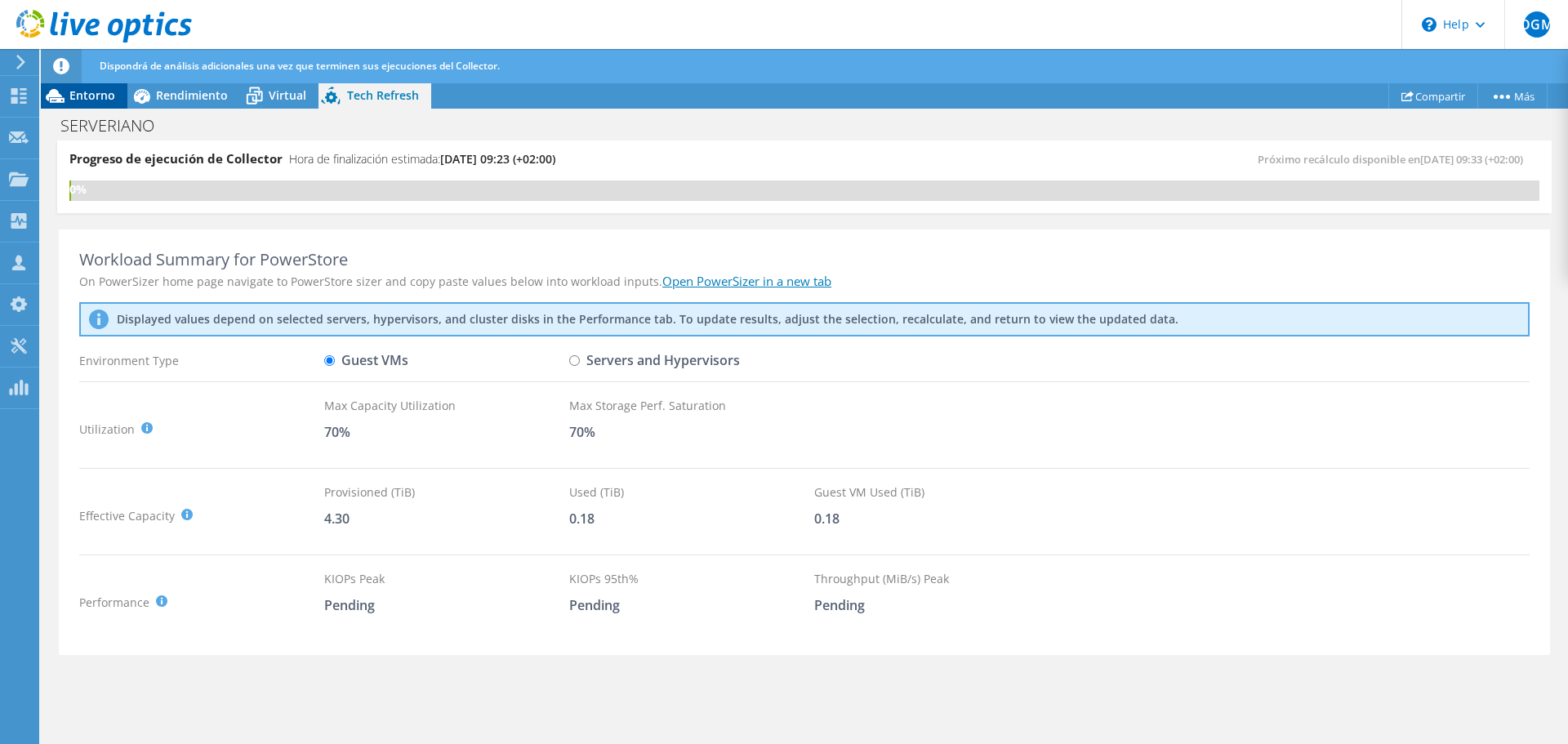
click at [77, 105] on div "Entorno" at bounding box center [84, 95] width 87 height 26
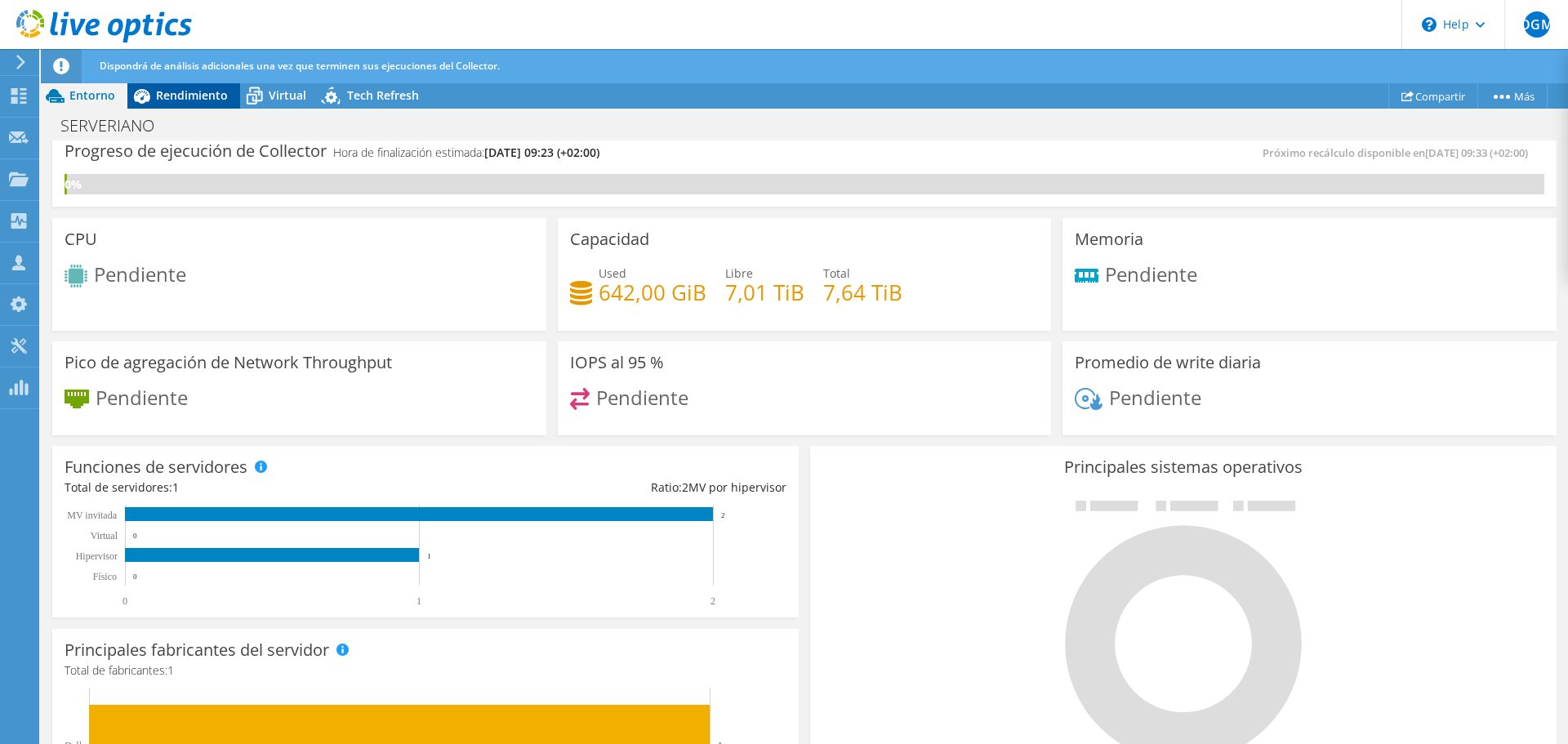
click at [209, 90] on span "Rendimiento" at bounding box center [192, 95] width 72 height 15
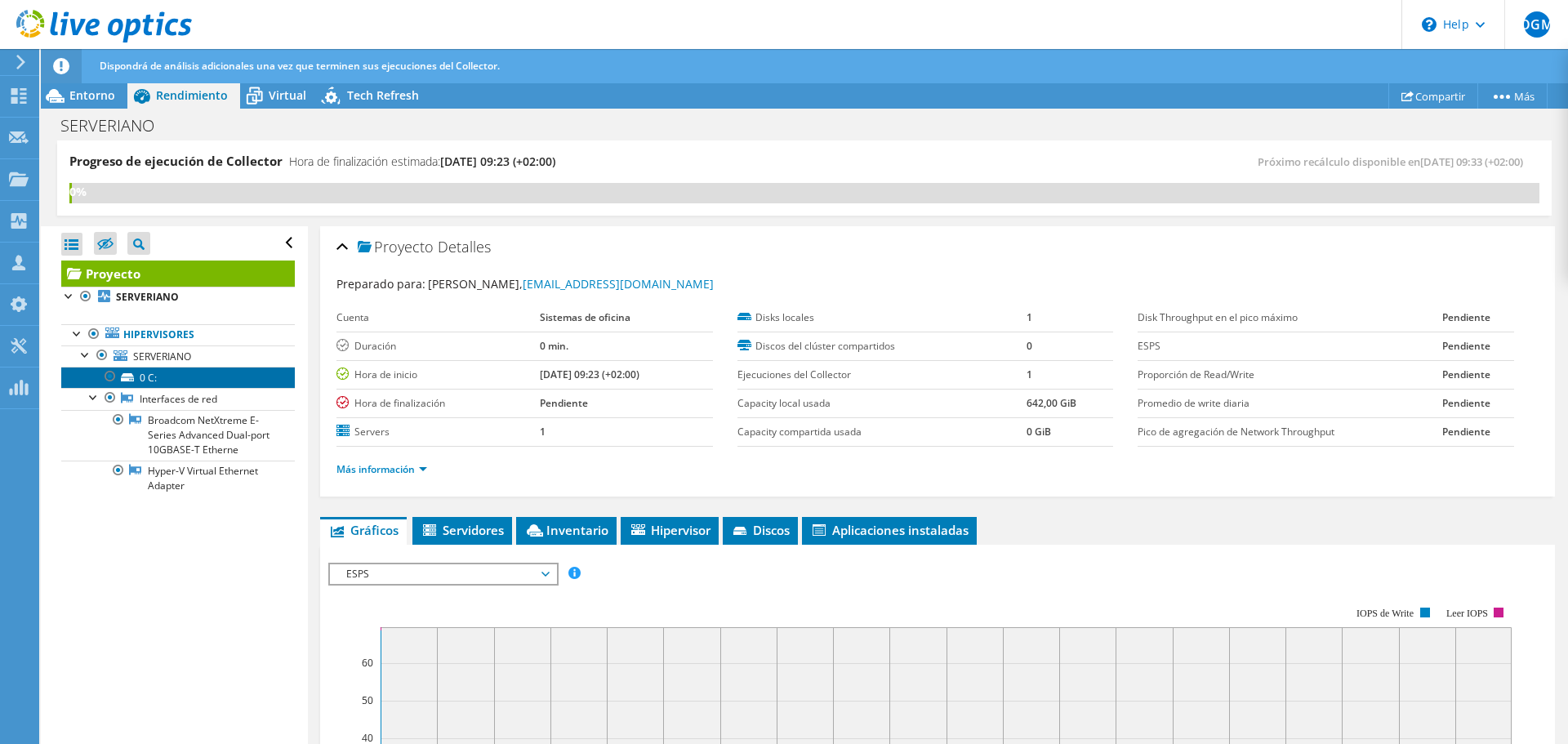
click at [171, 374] on link "0 C:" at bounding box center [177, 377] width 233 height 21
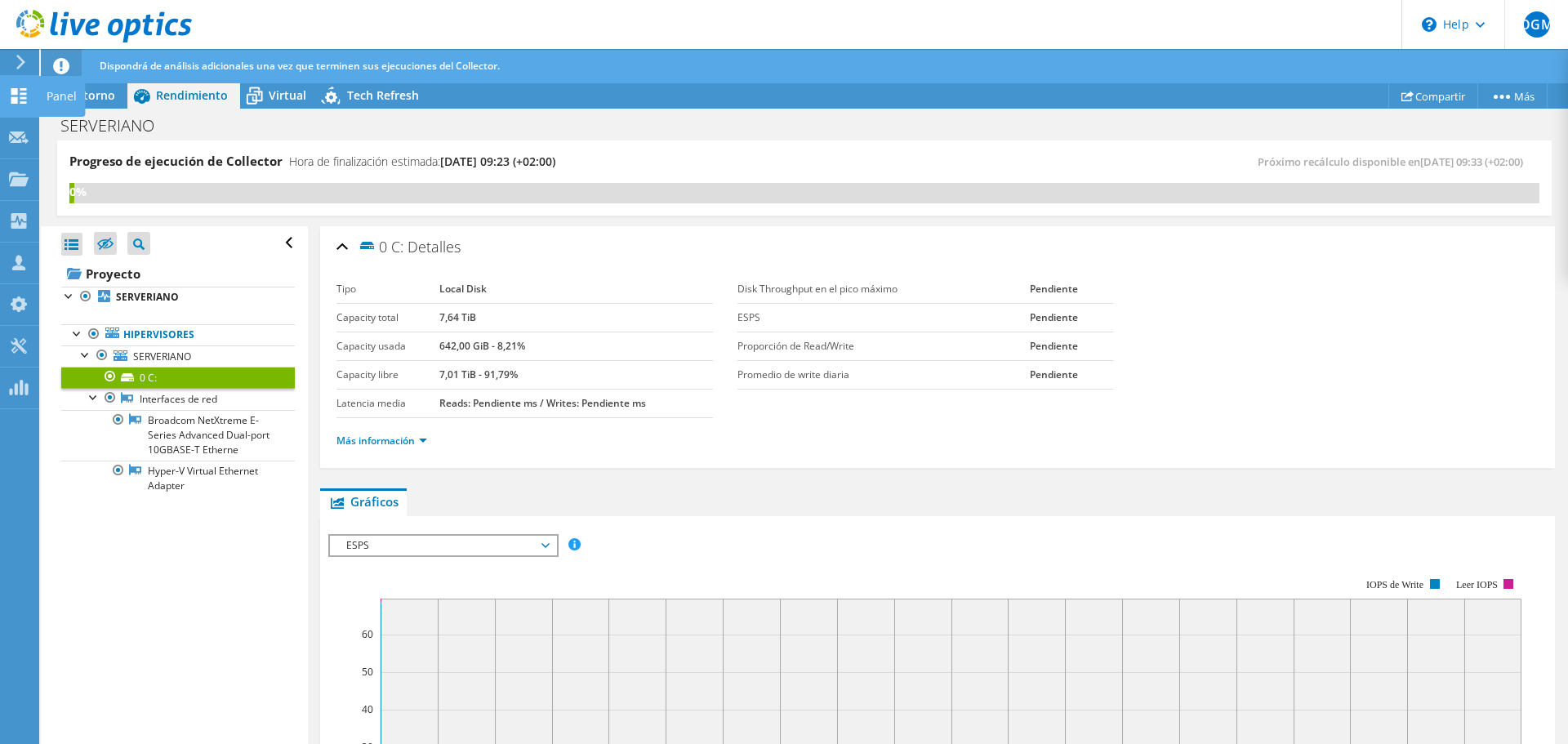
click at [16, 91] on use at bounding box center [19, 96] width 15 height 15
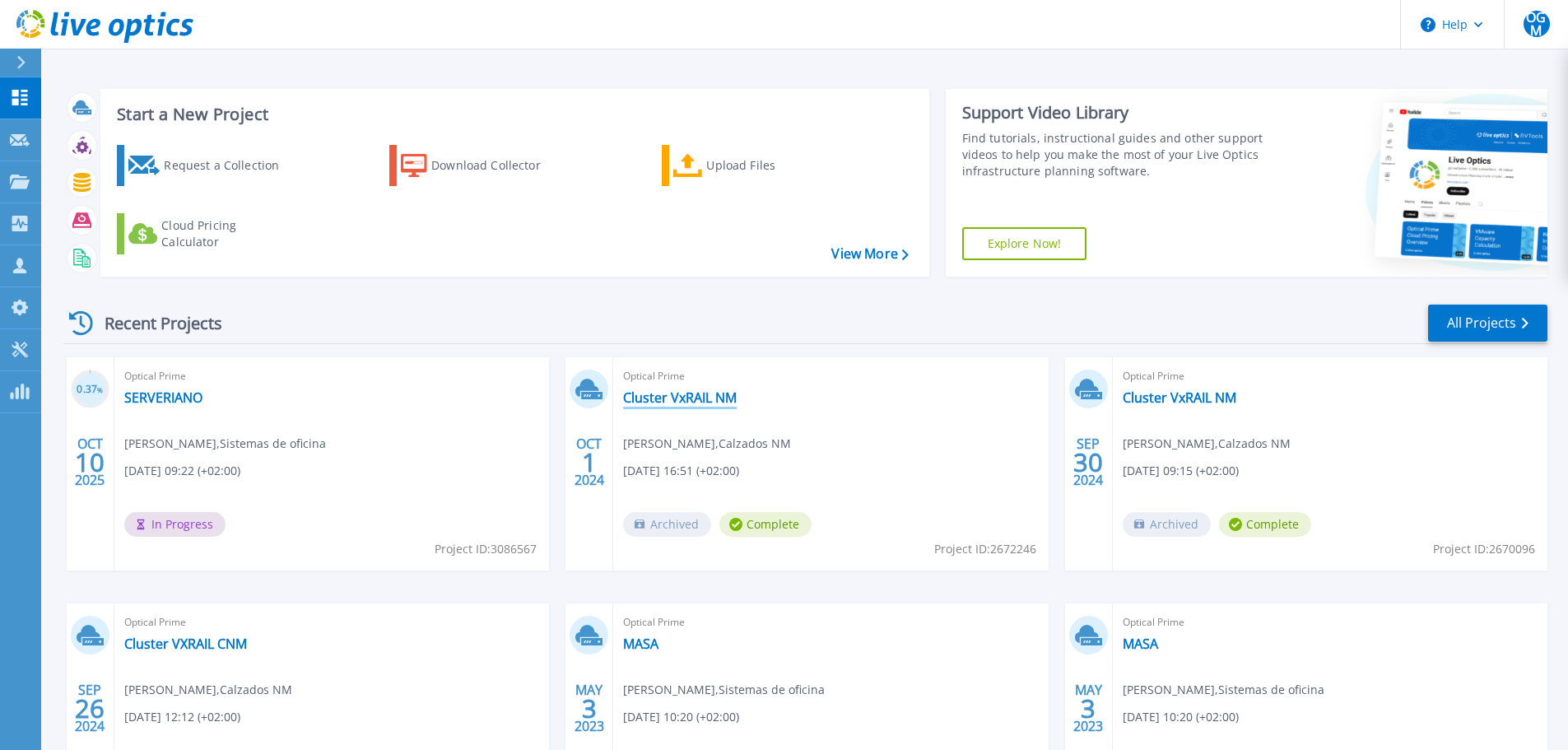
click at [701, 399] on link "Cluster VxRAIL NM" at bounding box center [679, 397] width 113 height 16
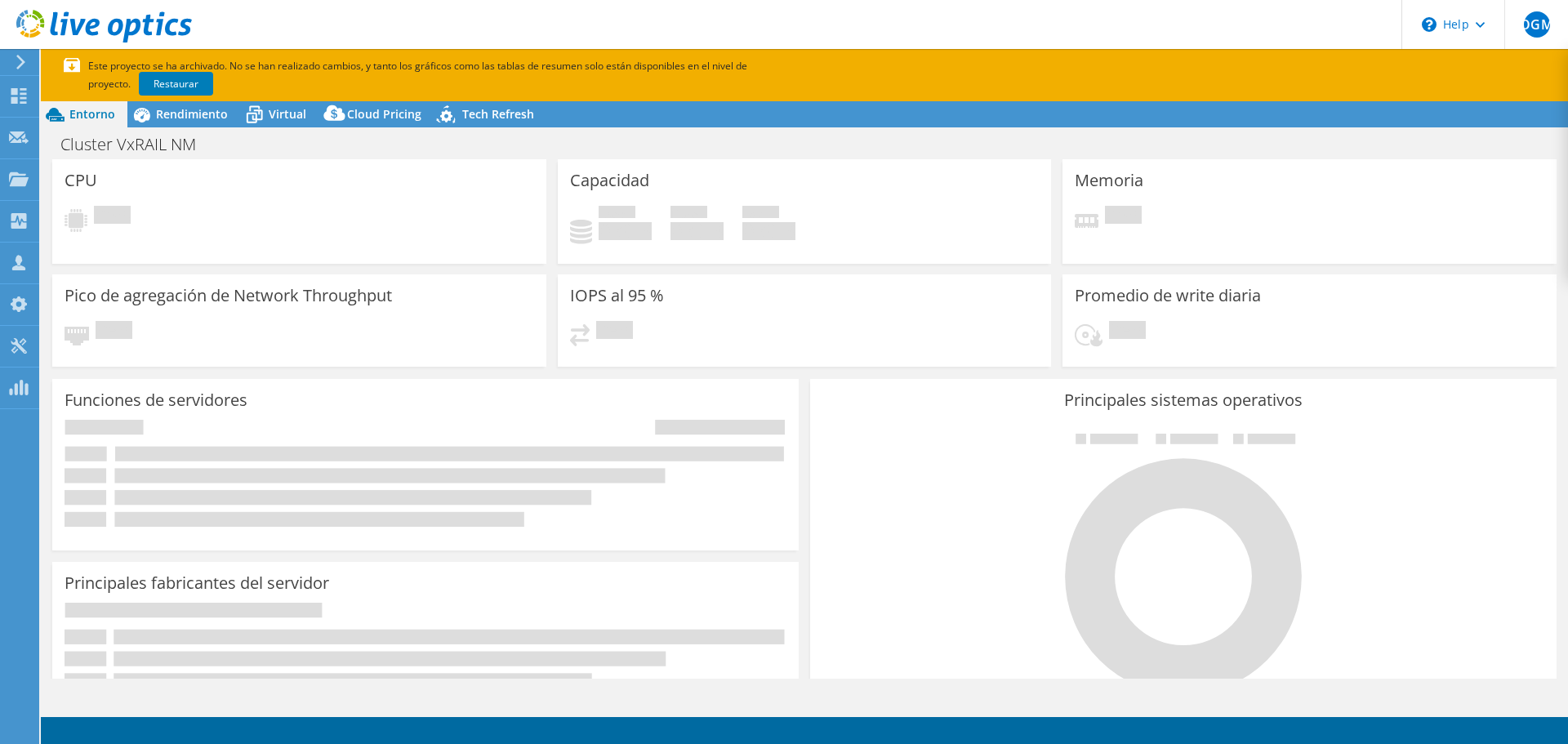
select select "EUFrankfurt"
select select "EUR"
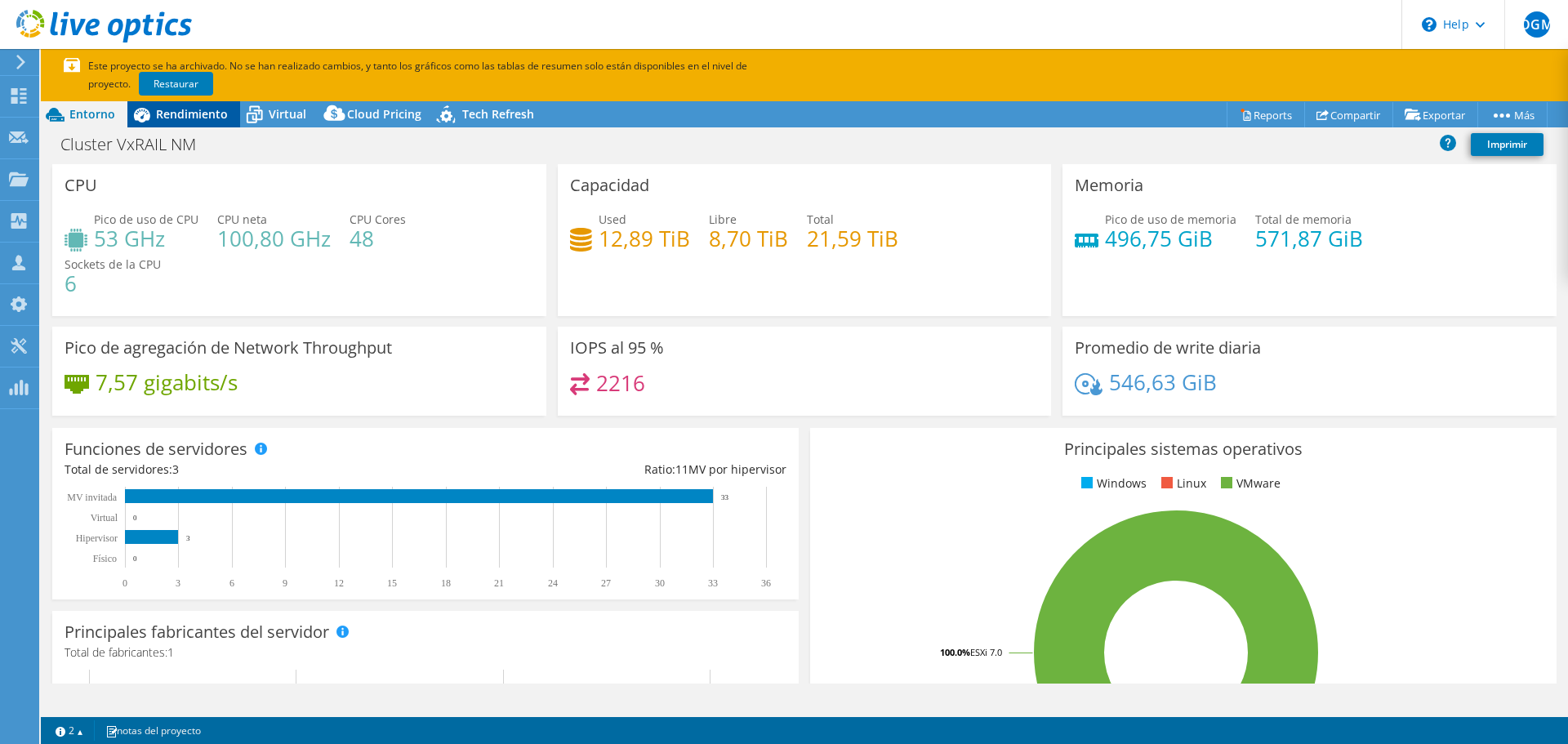
click at [189, 126] on div "Rendimiento" at bounding box center [183, 114] width 112 height 26
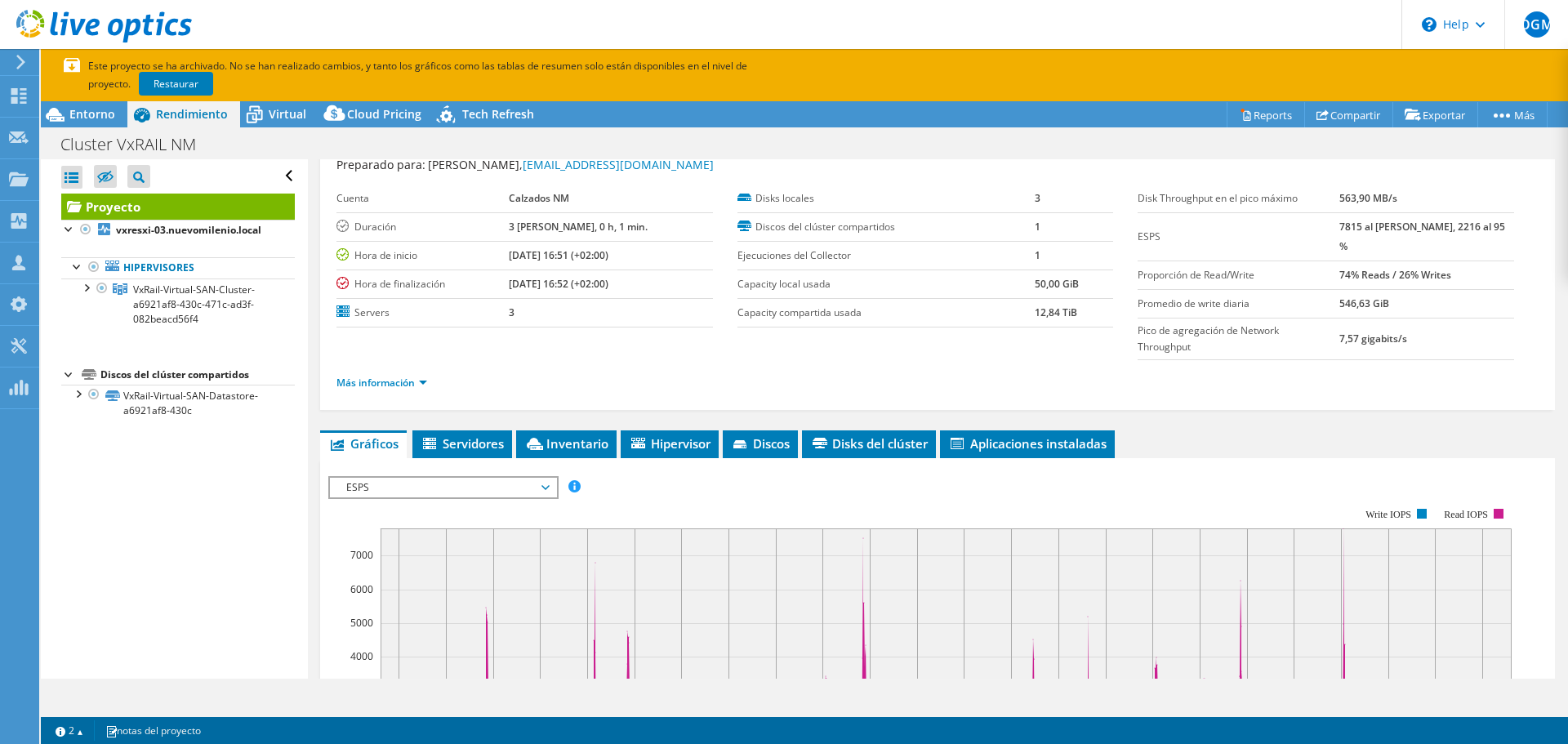
scroll to position [51, 0]
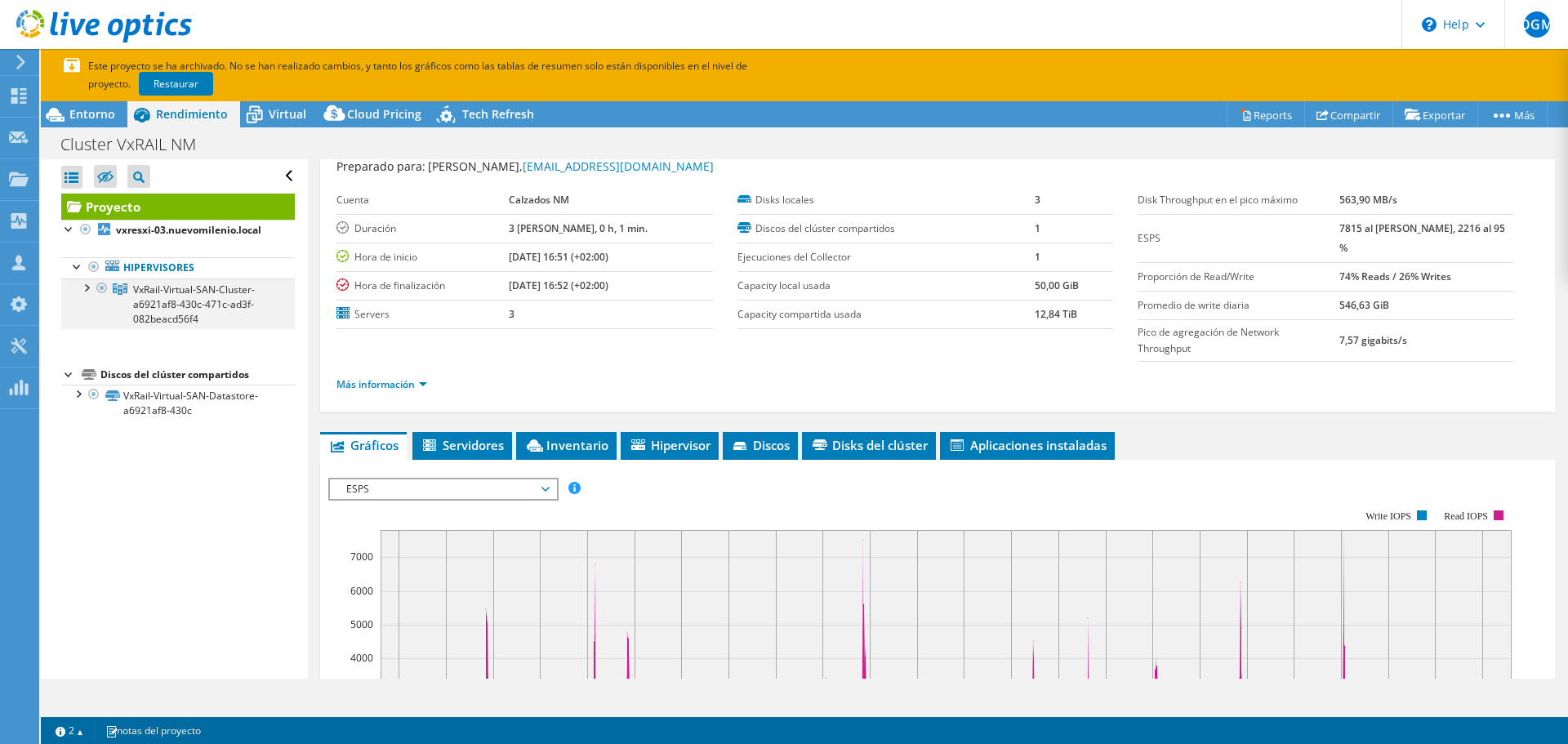
click at [87, 291] on div at bounding box center [85, 286] width 16 height 16
